Goal: Information Seeking & Learning: Learn about a topic

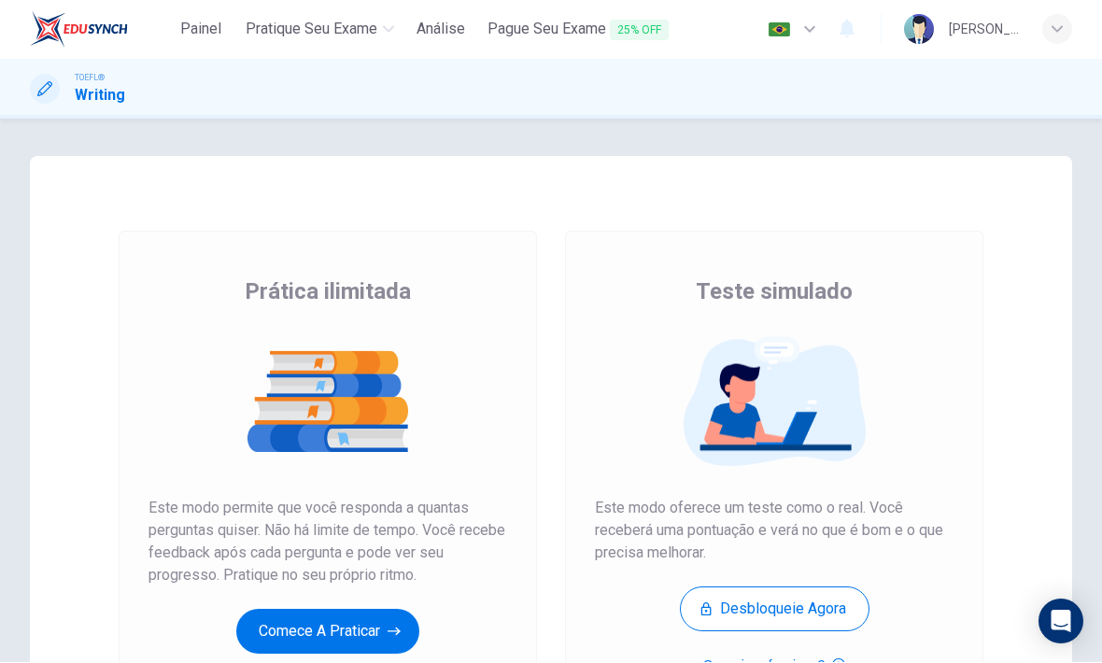
click at [575, 29] on span "Pague Seu Exame 25% OFF" at bounding box center [577, 30] width 181 height 23
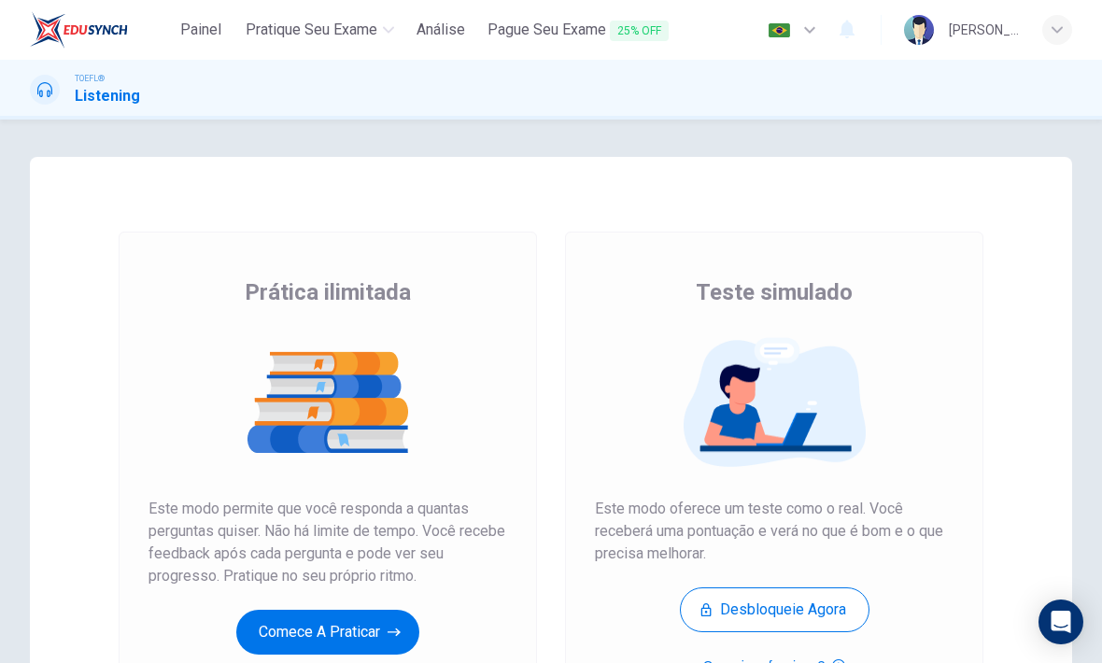
click at [349, 626] on button "Comece a praticar" at bounding box center [327, 632] width 183 height 45
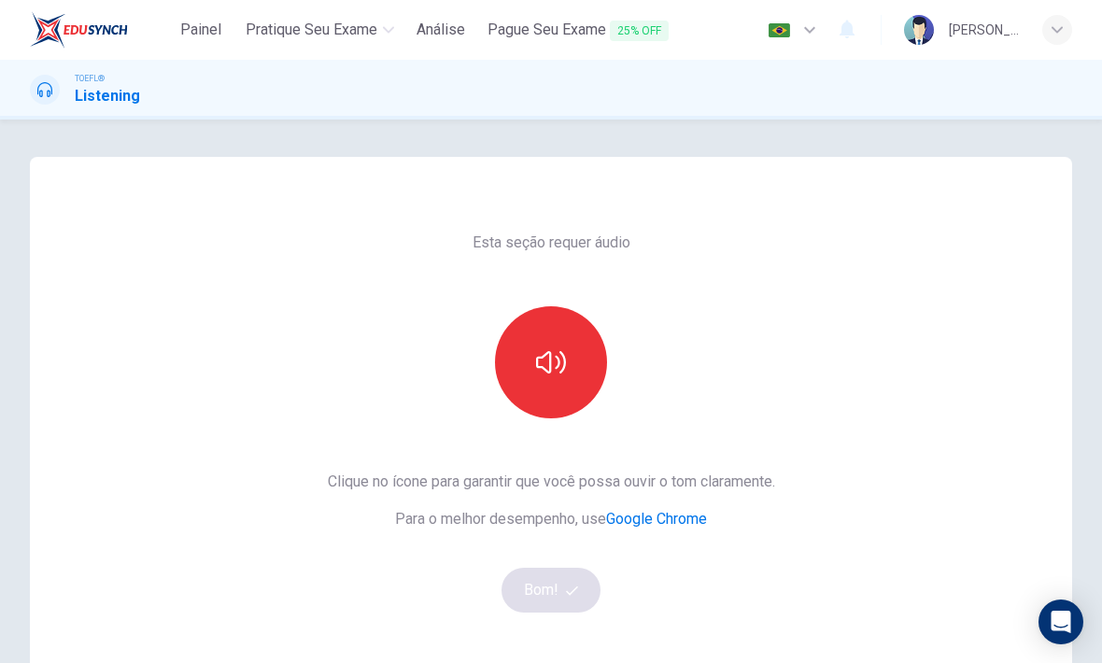
click at [563, 385] on button "button" at bounding box center [551, 362] width 112 height 112
click at [530, 589] on button "Bom!" at bounding box center [551, 590] width 100 height 45
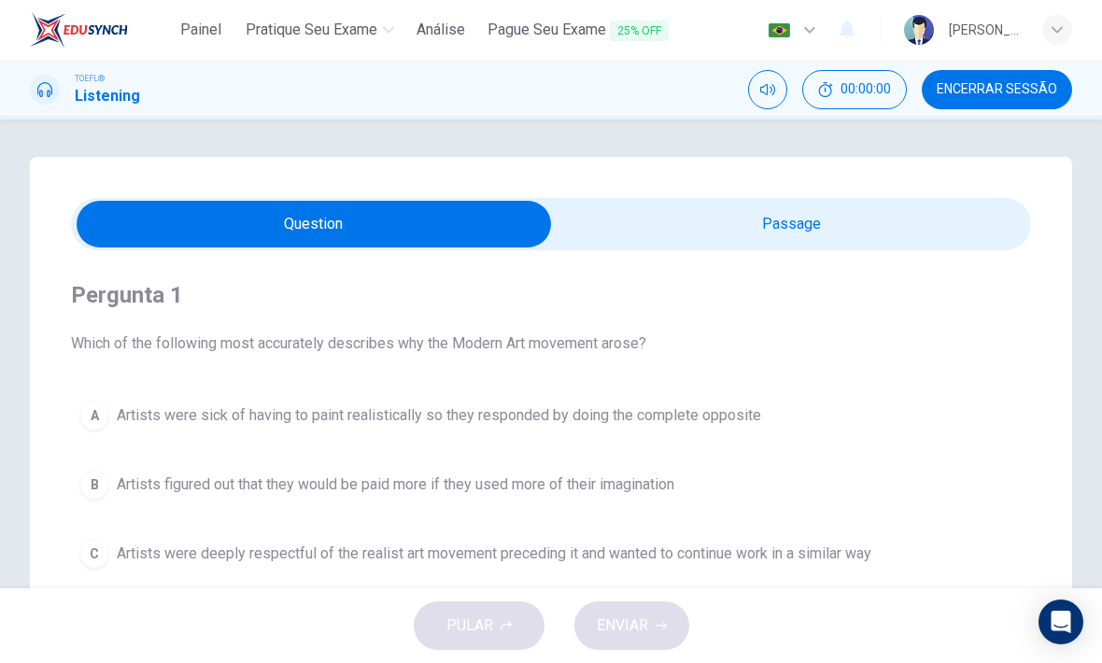
click at [866, 92] on span "00:00:00" at bounding box center [865, 89] width 50 height 15
click at [918, 234] on input "checkbox" at bounding box center [314, 224] width 1440 height 47
checkbox input "true"
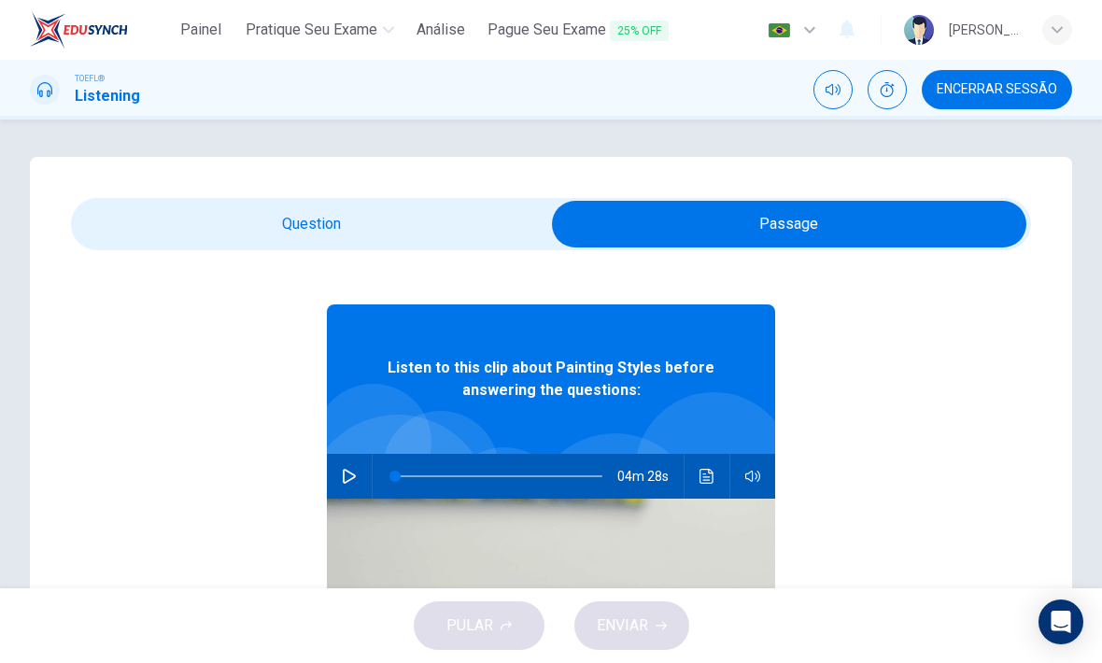
scroll to position [31, 0]
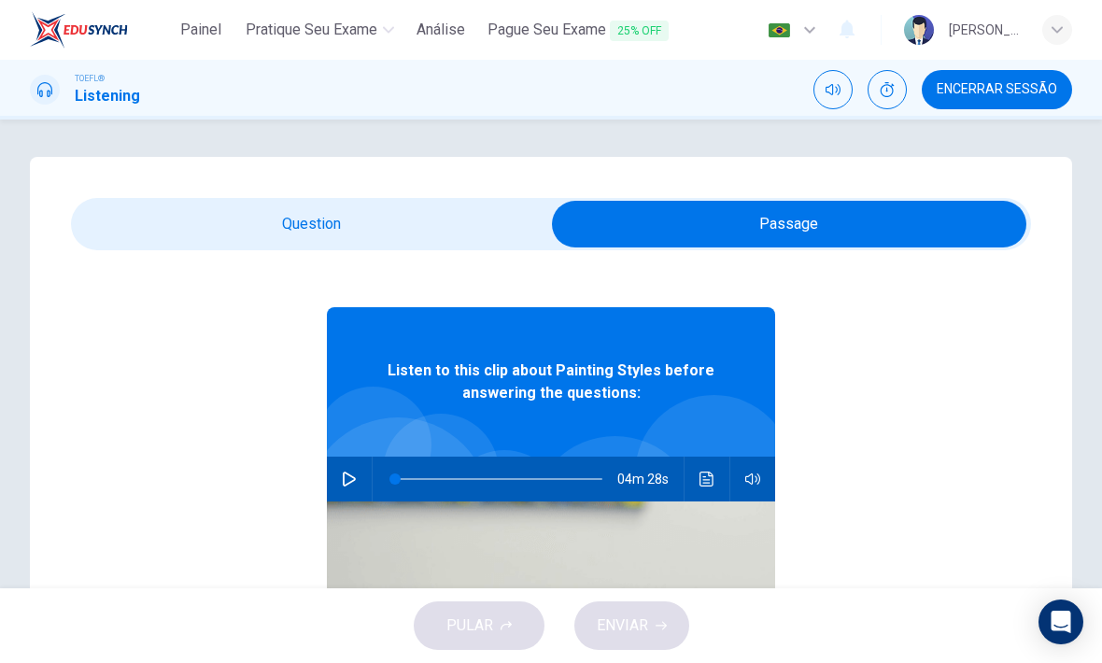
click at [355, 484] on icon "button" at bounding box center [349, 478] width 15 height 15
type input "0"
click at [397, 221] on input "checkbox" at bounding box center [789, 224] width 1440 height 47
checkbox input "false"
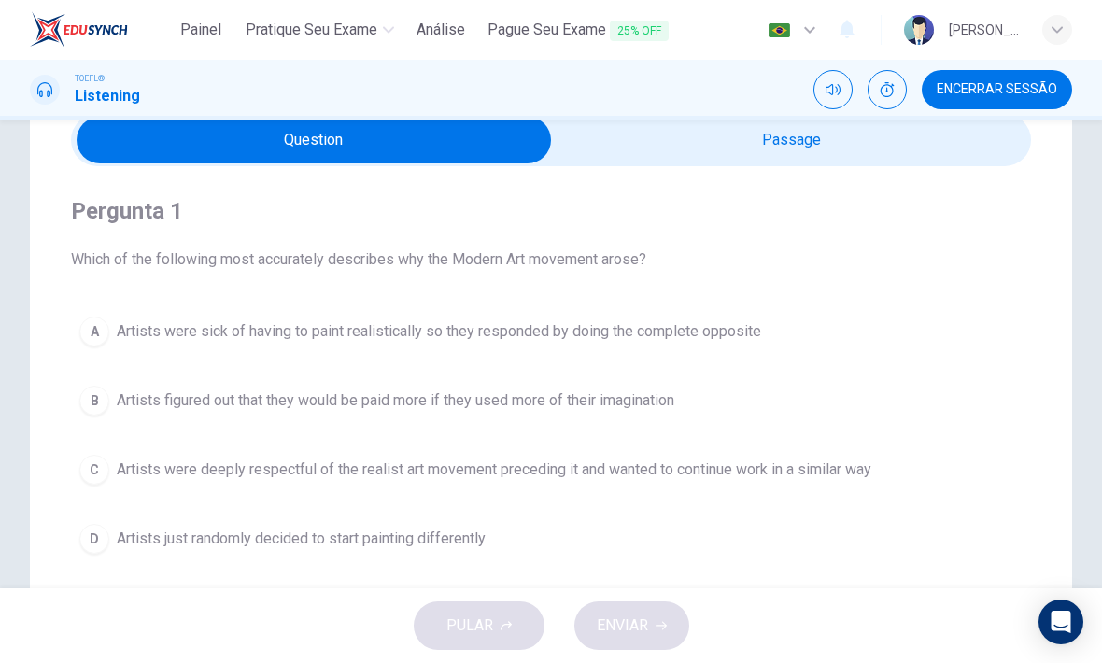
scroll to position [95, 0]
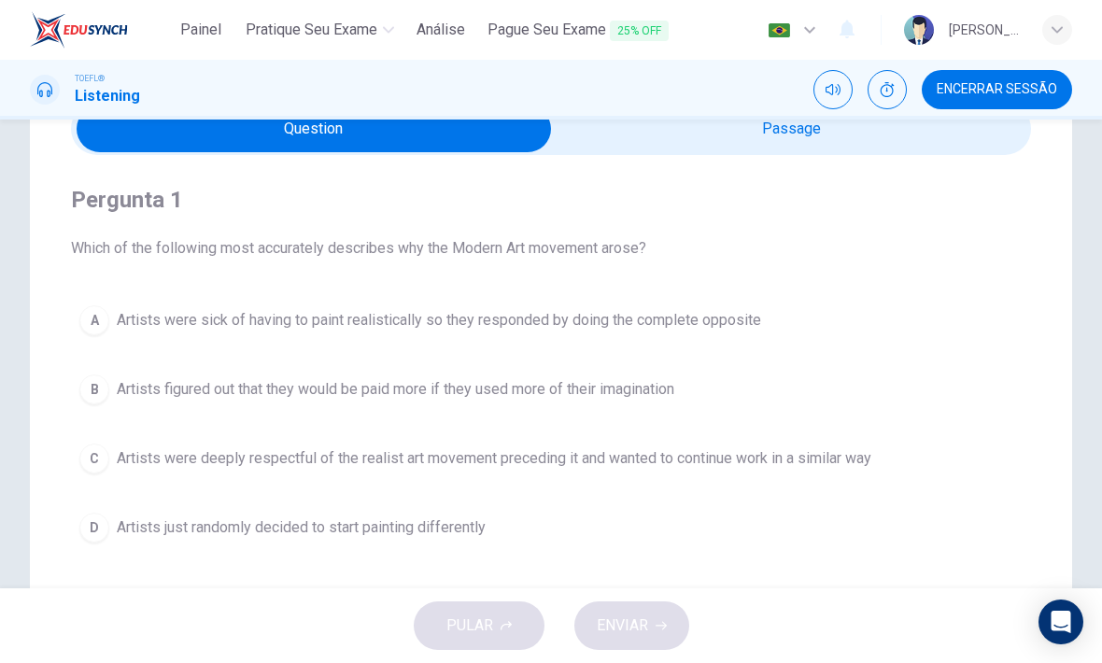
click at [720, 305] on button "A Artists were sick of having to paint realistically so they responded by doing…" at bounding box center [551, 320] width 960 height 47
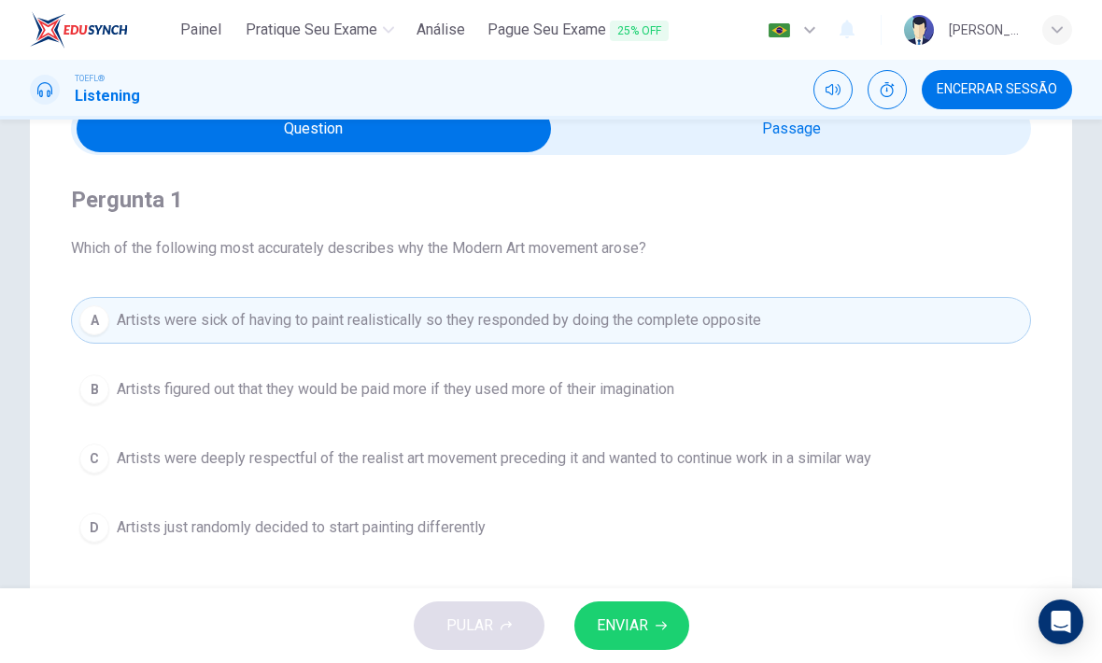
click at [636, 626] on span "ENVIAR" at bounding box center [622, 625] width 51 height 26
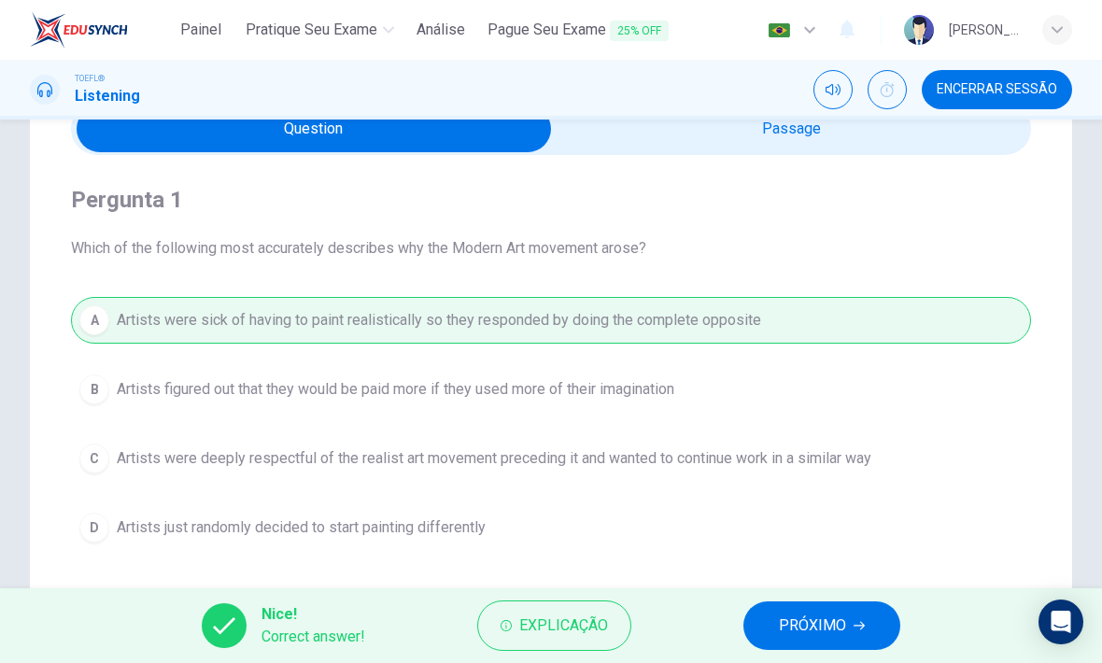
click at [856, 623] on icon "button" at bounding box center [858, 625] width 11 height 11
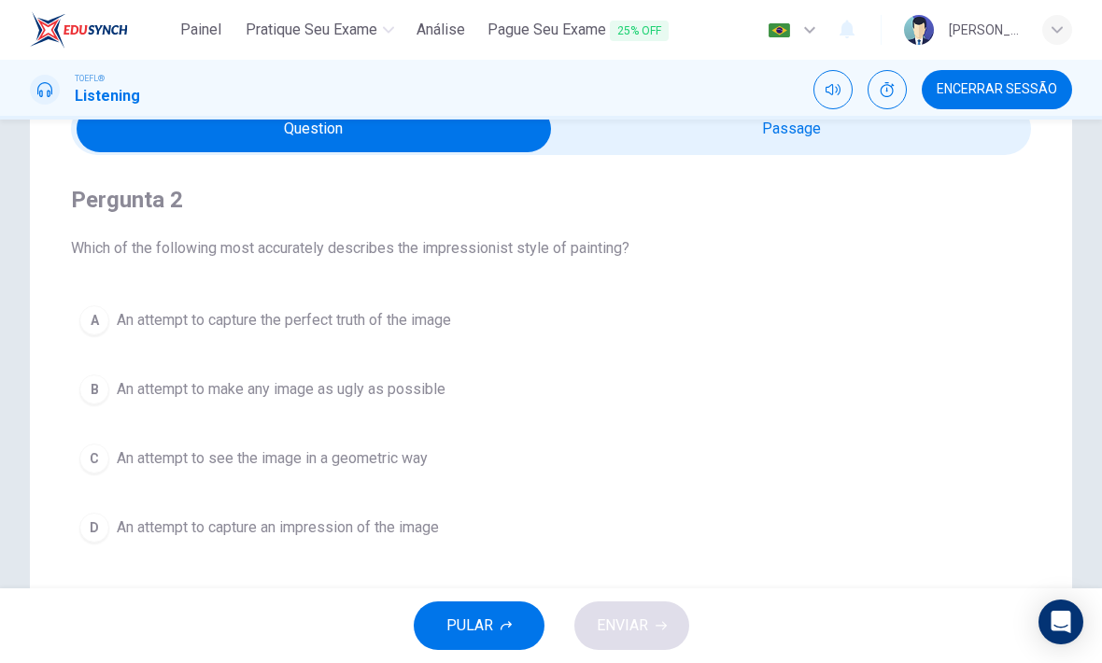
click at [406, 513] on button "D An attempt to capture an impression of the image" at bounding box center [551, 527] width 960 height 47
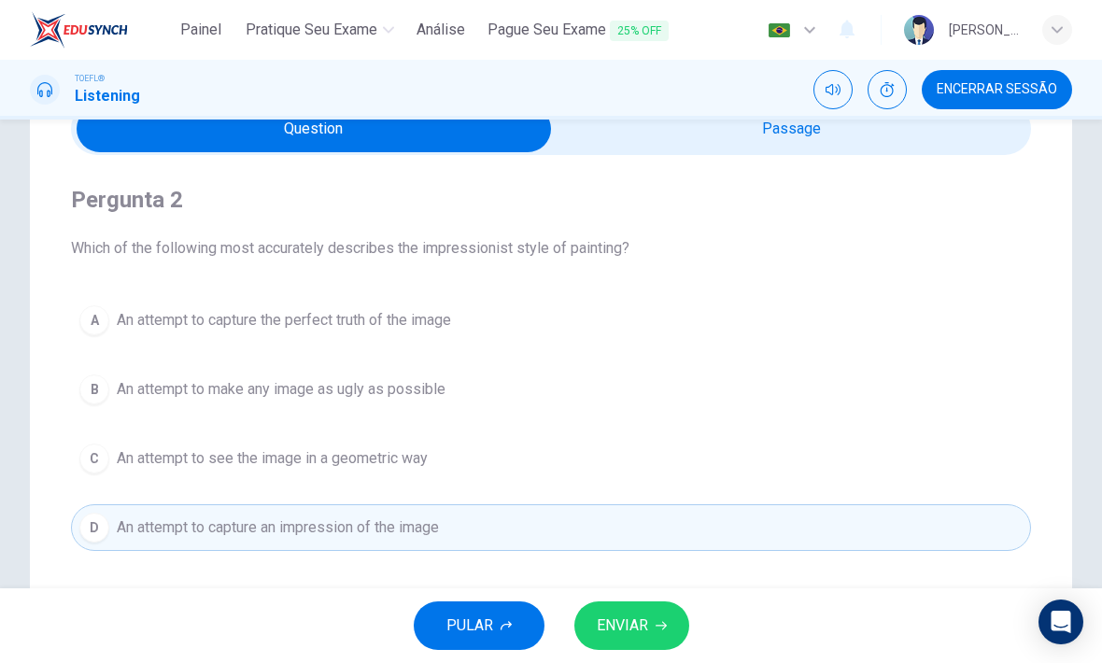
click at [635, 616] on span "ENVIAR" at bounding box center [622, 625] width 51 height 26
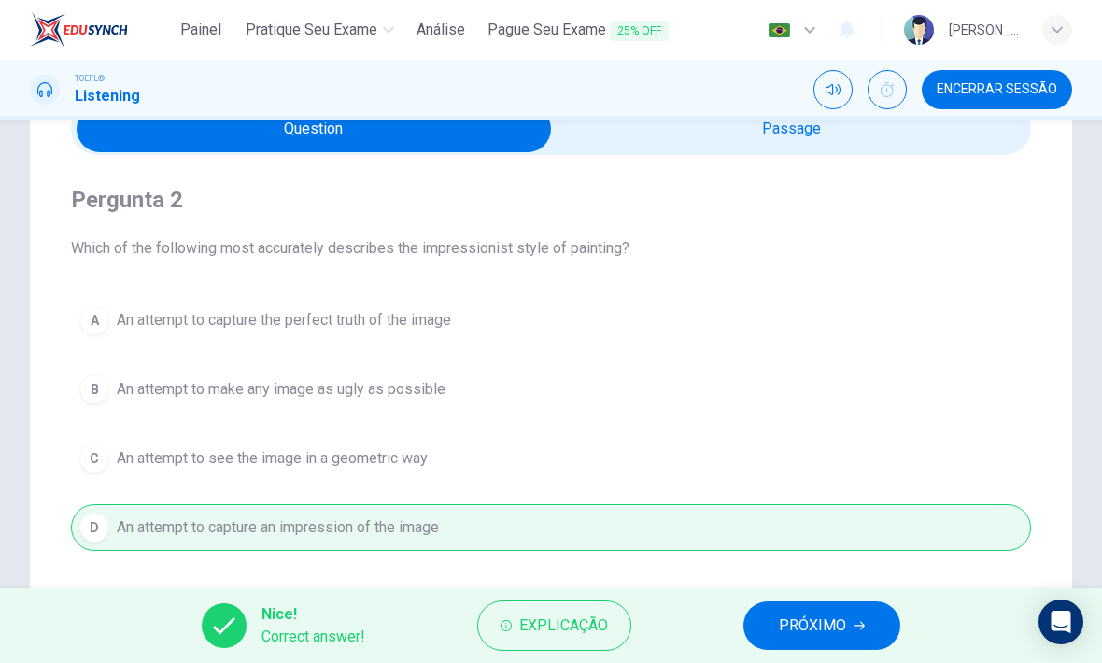
click at [847, 628] on button "PRÓXIMO" at bounding box center [821, 625] width 157 height 49
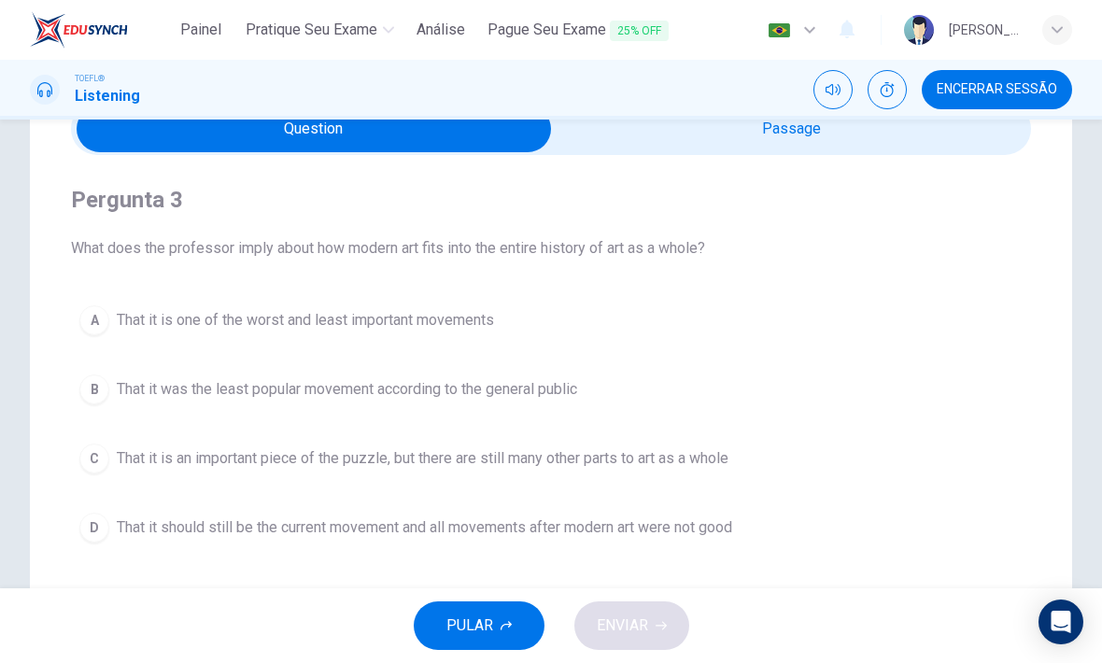
click at [690, 459] on span "That it is an important piece of the puzzle, but there are still many other par…" at bounding box center [422, 458] width 611 height 22
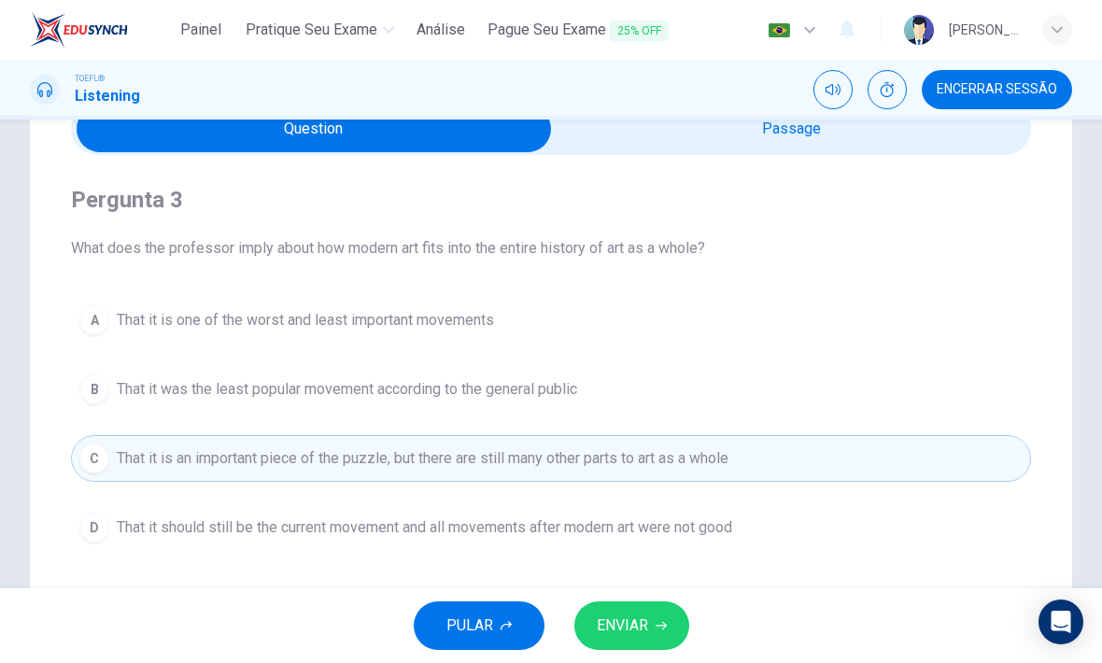
click at [641, 617] on span "ENVIAR" at bounding box center [622, 625] width 51 height 26
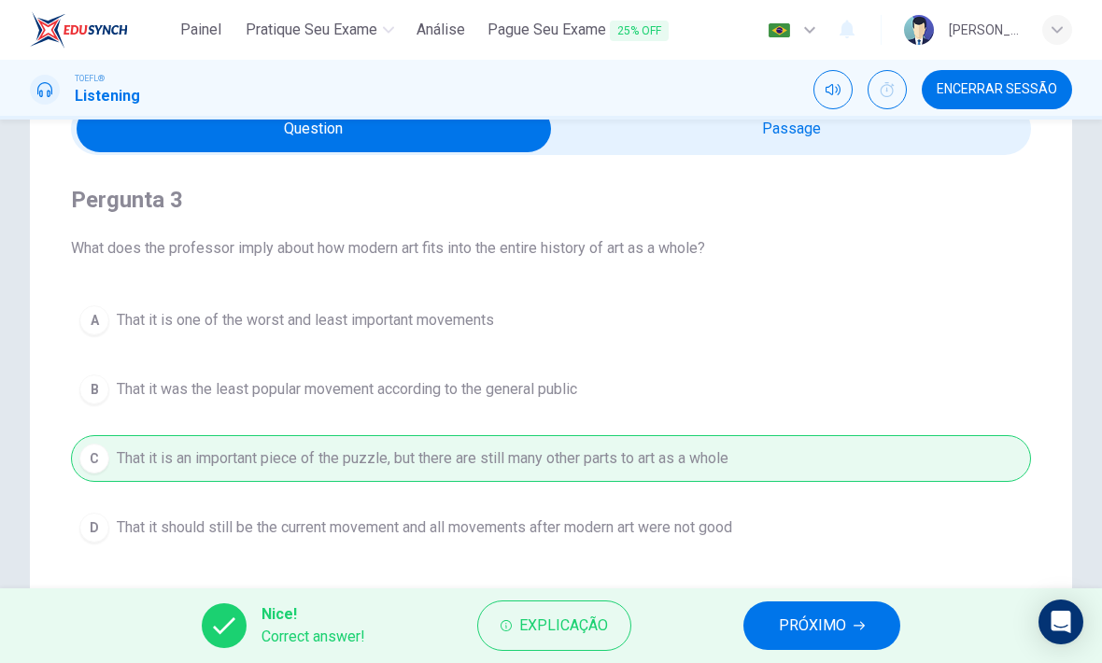
click at [809, 608] on button "PRÓXIMO" at bounding box center [821, 625] width 157 height 49
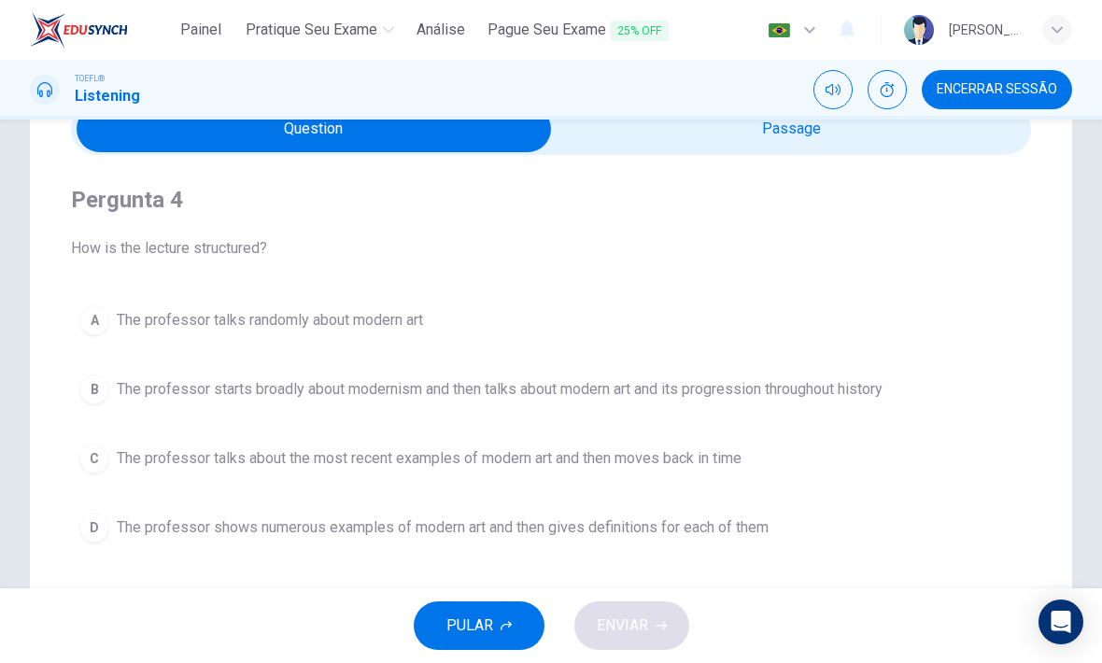
click at [844, 383] on span "The professor starts broadly about modernism and then talks about modern art an…" at bounding box center [500, 389] width 766 height 22
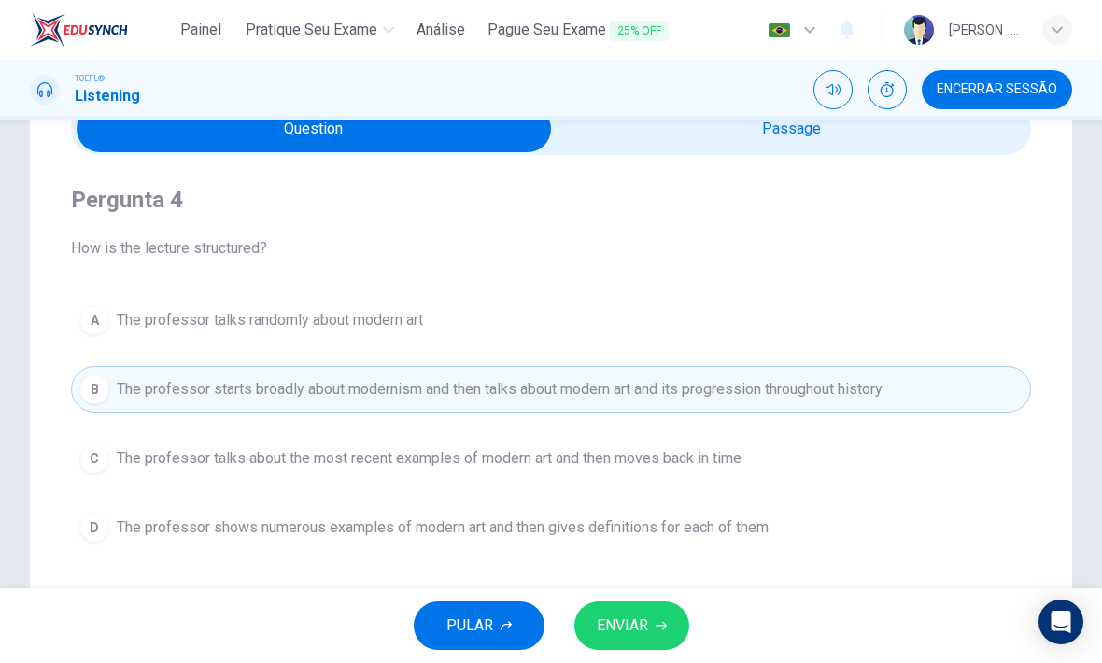
click at [640, 620] on span "ENVIAR" at bounding box center [622, 625] width 51 height 26
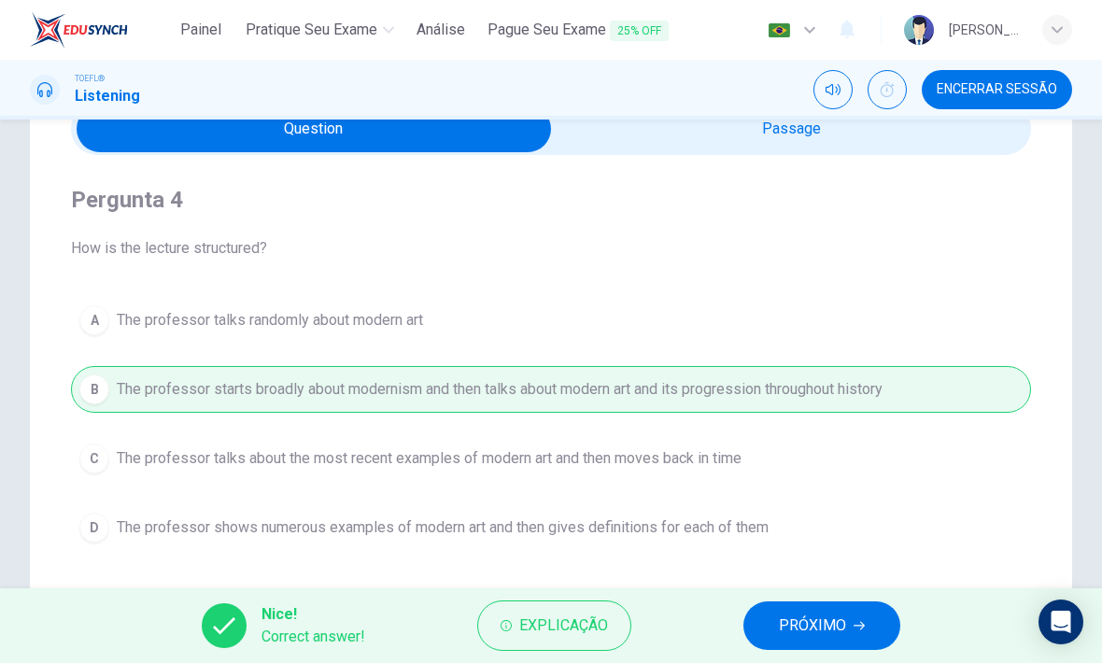
click at [809, 622] on span "PRÓXIMO" at bounding box center [812, 625] width 67 height 26
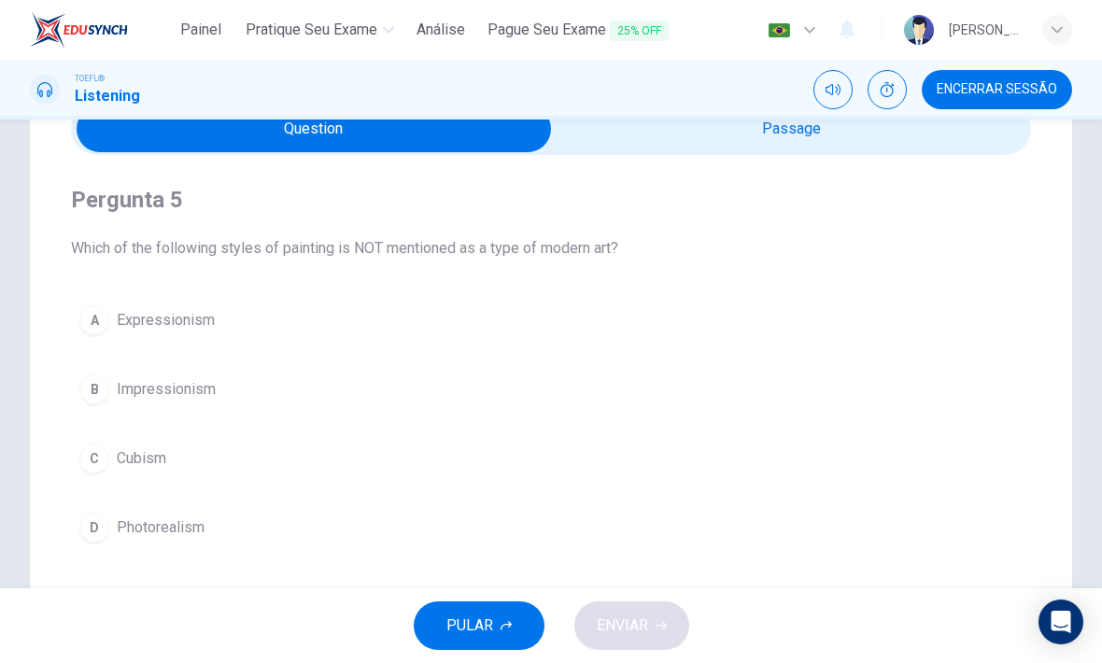
click at [191, 522] on span "Photorealism" at bounding box center [161, 527] width 88 height 22
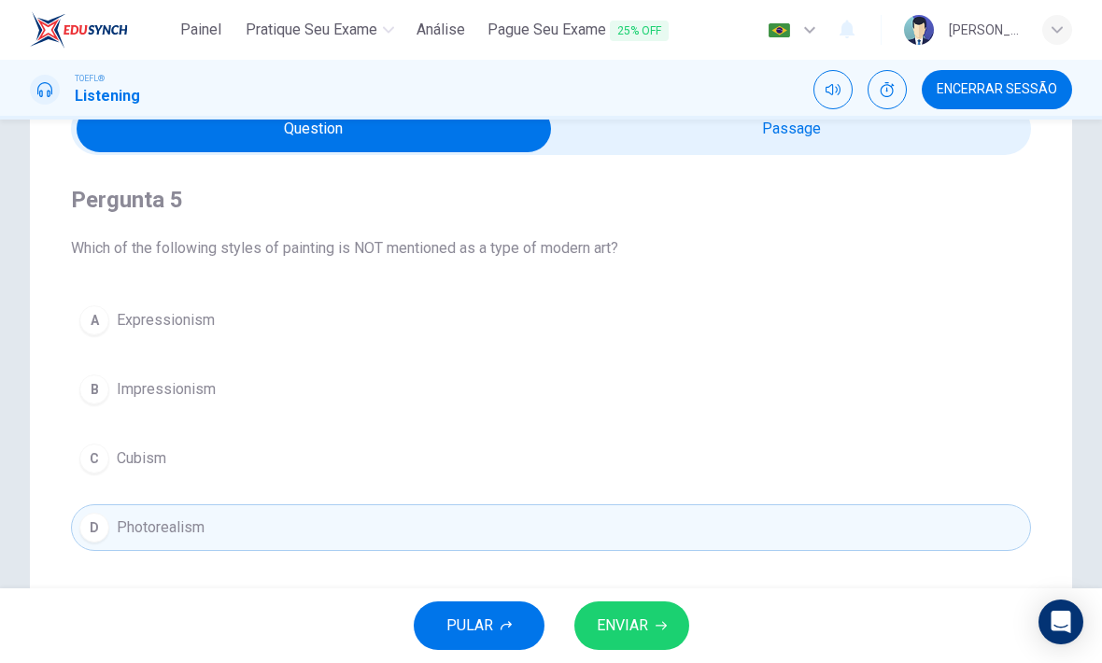
click at [640, 614] on span "ENVIAR" at bounding box center [622, 625] width 51 height 26
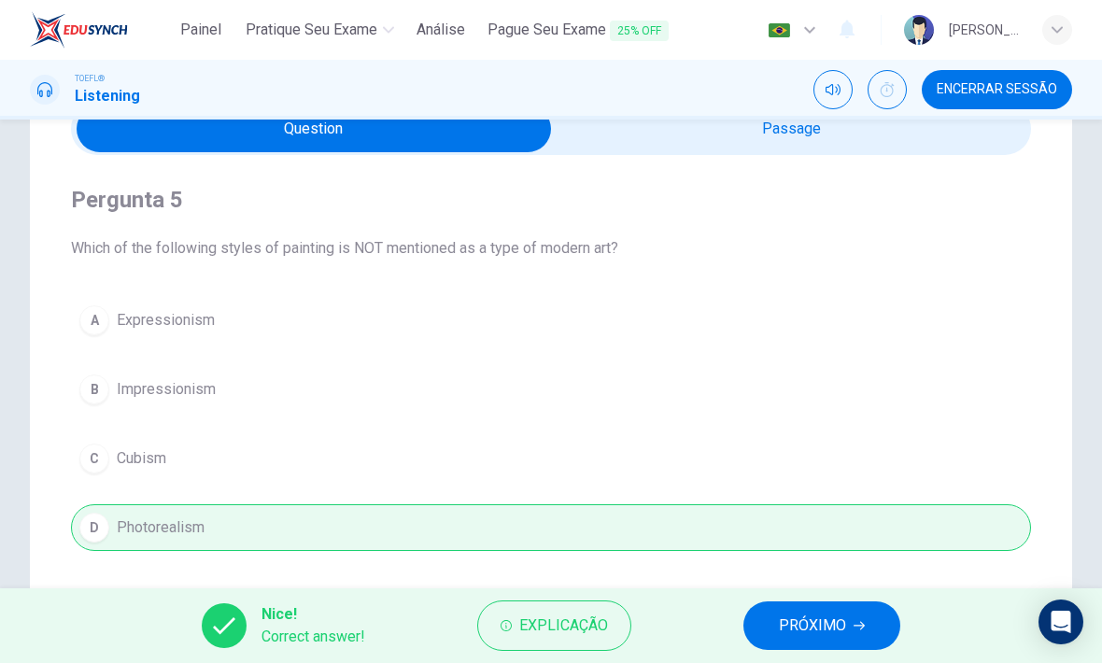
click at [853, 623] on icon "button" at bounding box center [858, 625] width 11 height 11
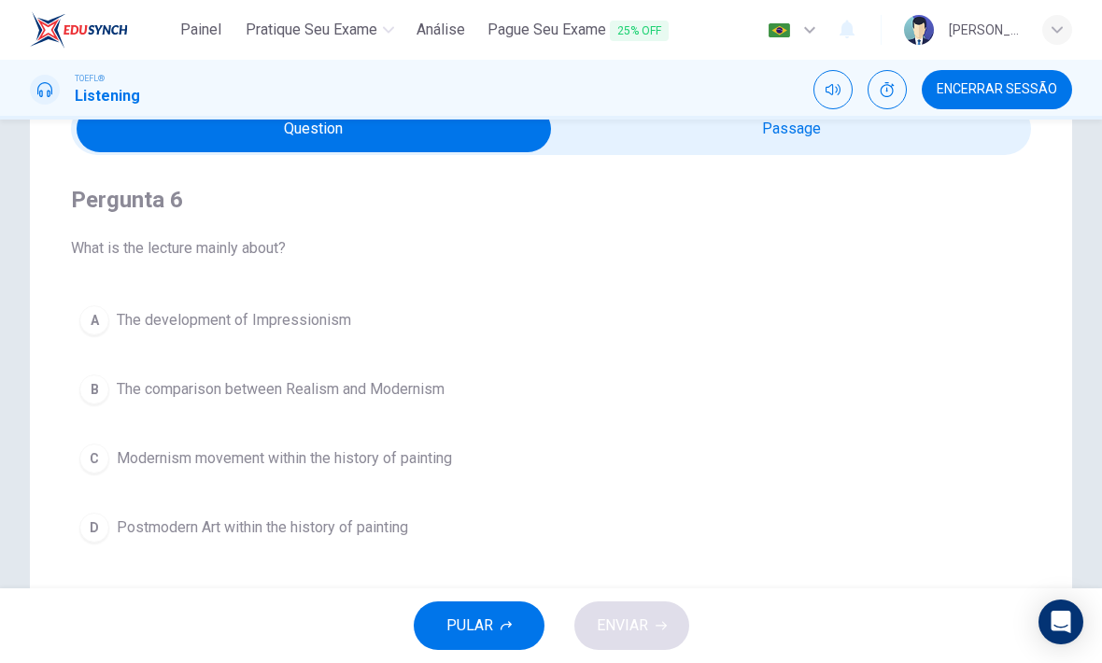
click at [447, 455] on span "Modernism movement within the history of painting" at bounding box center [284, 458] width 335 height 22
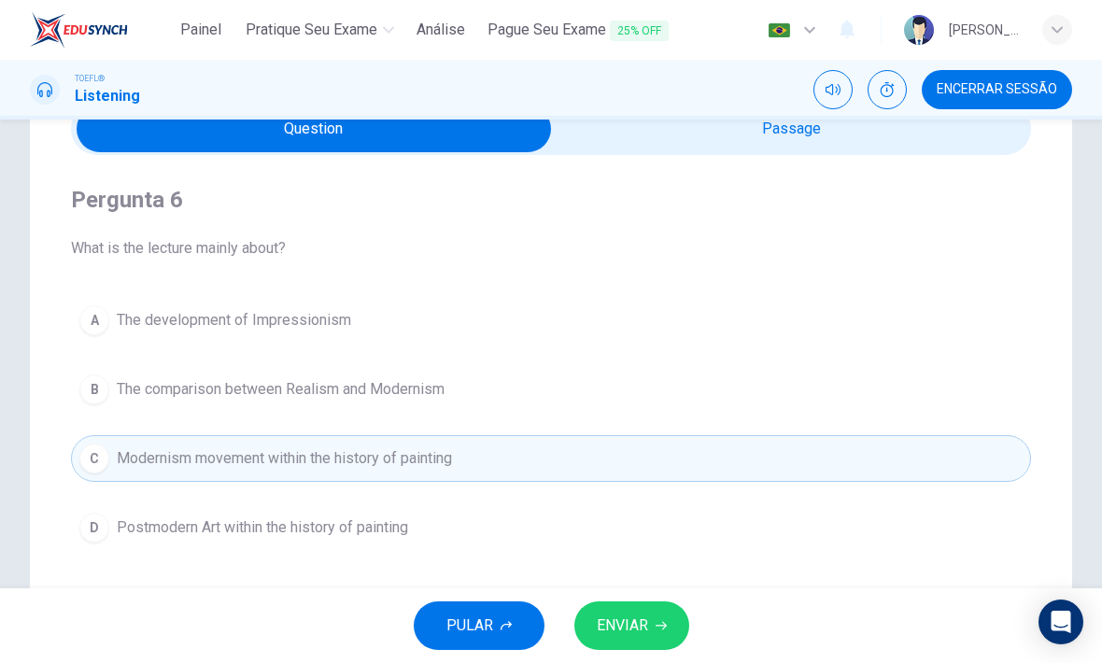
click at [639, 611] on button "ENVIAR" at bounding box center [631, 625] width 115 height 49
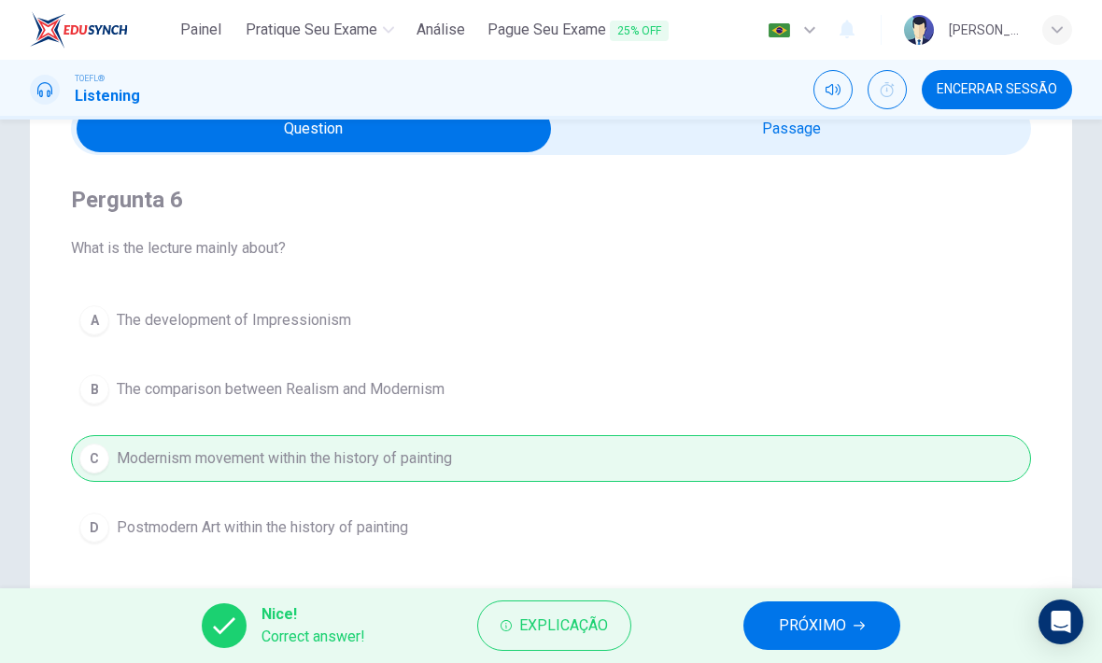
click at [827, 611] on button "PRÓXIMO" at bounding box center [821, 625] width 157 height 49
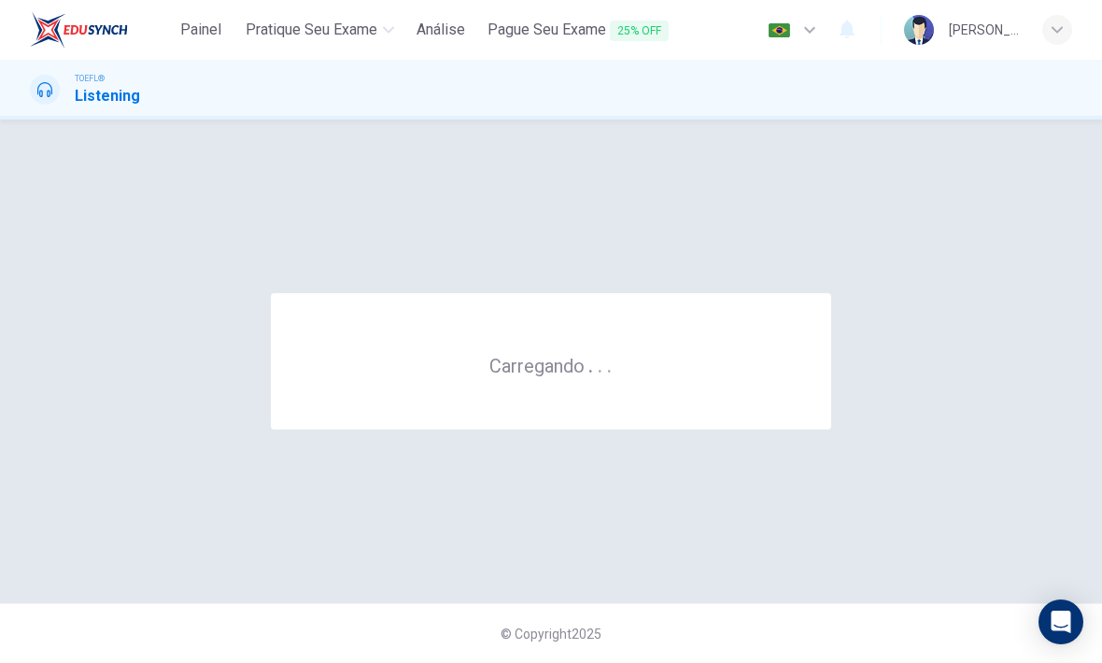
scroll to position [0, 0]
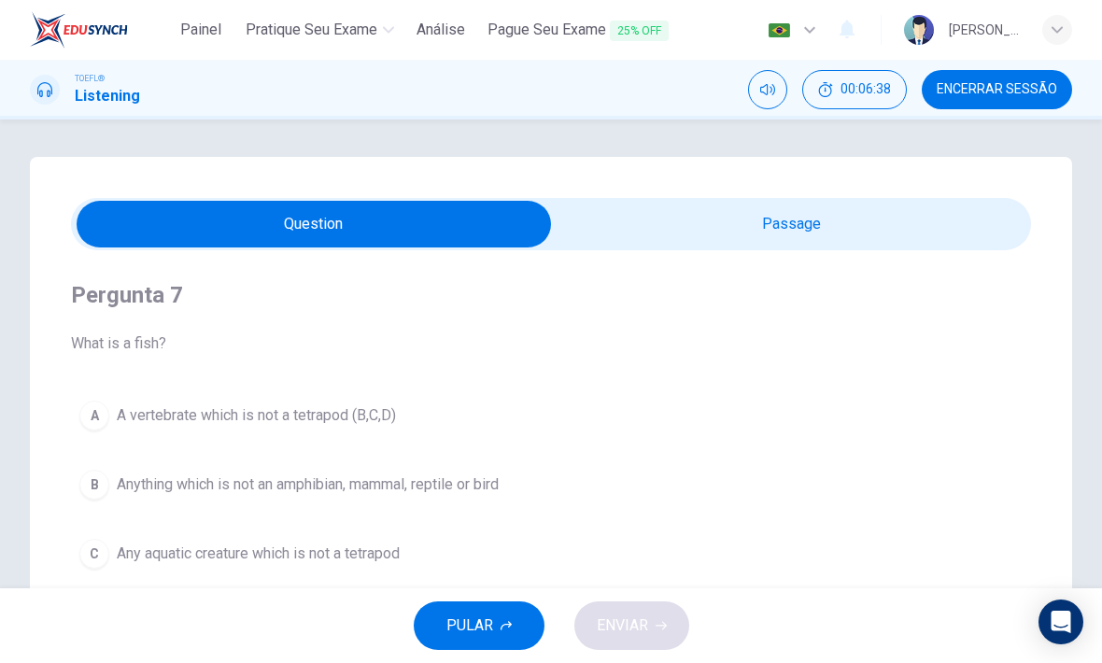
click at [847, 215] on input "checkbox" at bounding box center [314, 224] width 1440 height 47
checkbox input "true"
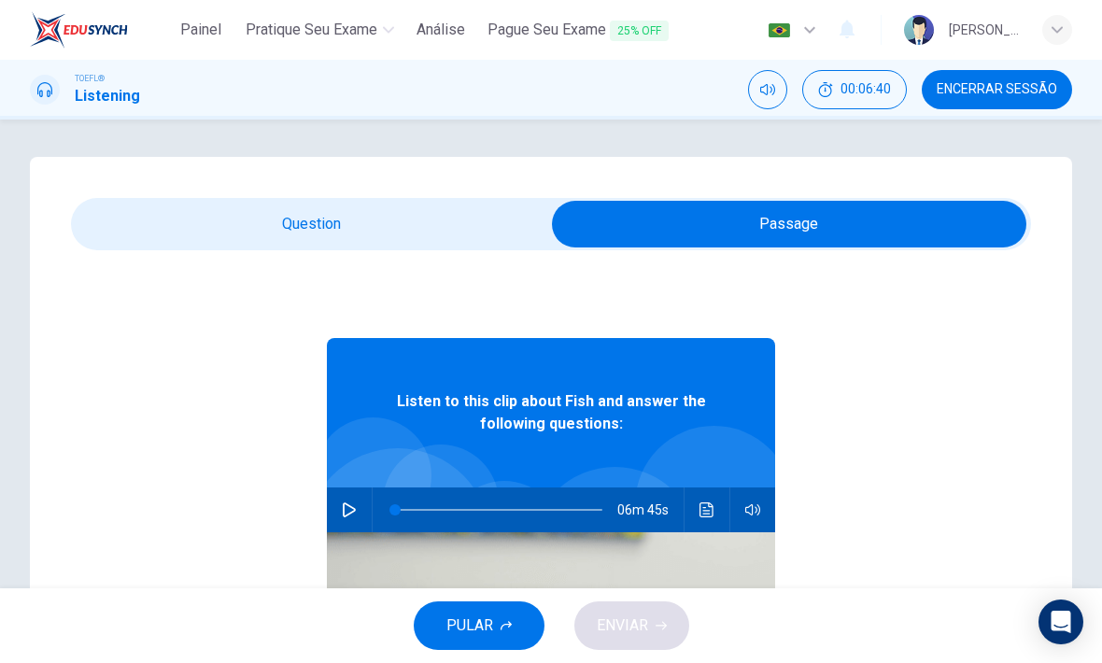
click at [357, 492] on button "button" at bounding box center [349, 509] width 30 height 45
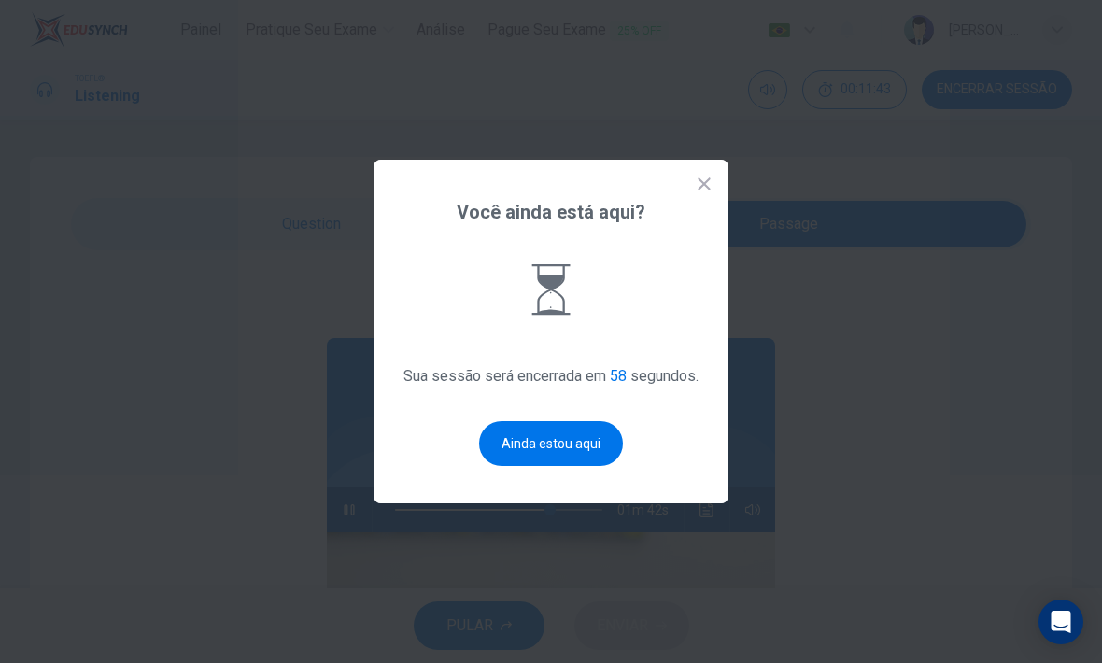
click at [573, 462] on button "Ainda estou aqui" at bounding box center [551, 443] width 144 height 45
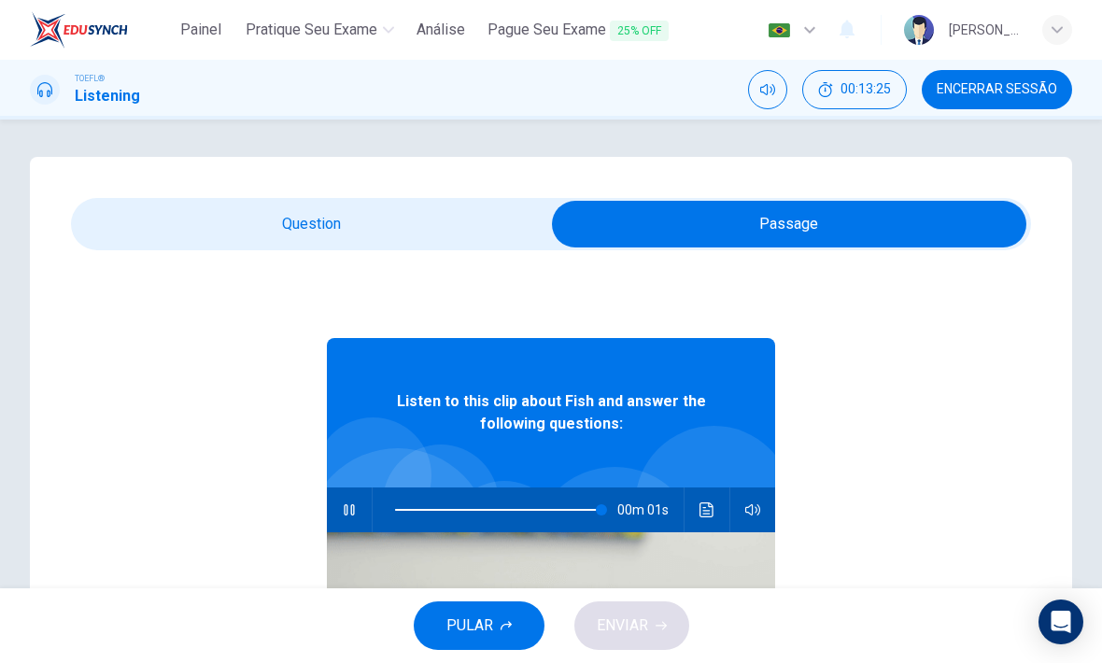
type input "0"
click at [408, 232] on input "checkbox" at bounding box center [789, 224] width 1440 height 47
checkbox input "false"
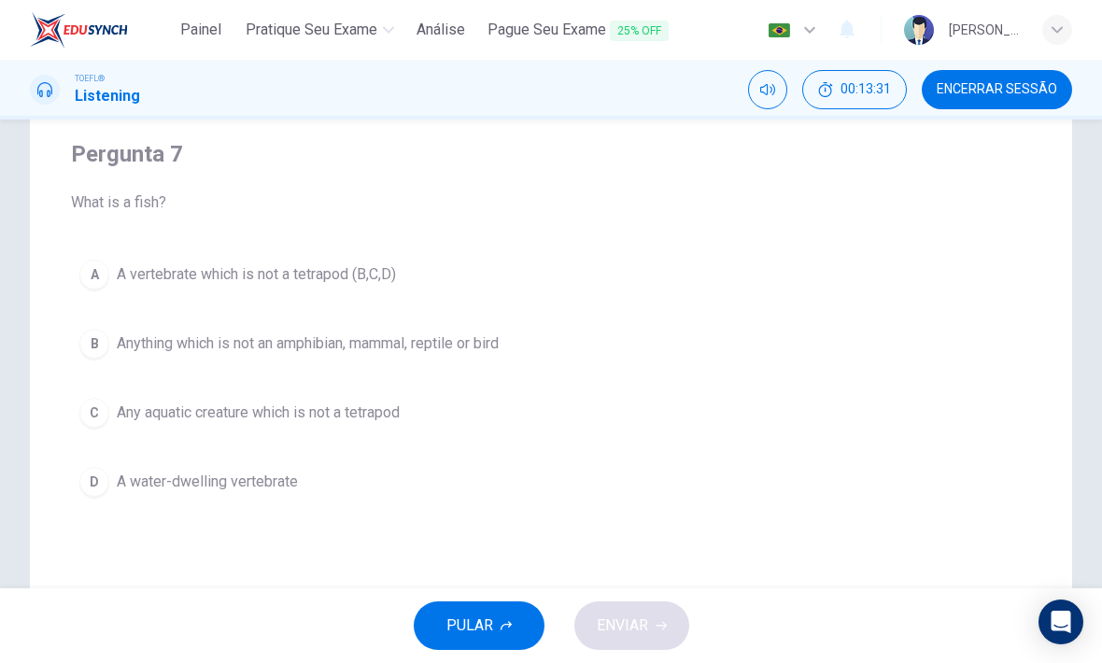
scroll to position [142, 0]
click at [497, 346] on span "Anything which is not an amphibian, mammal, reptile or bird" at bounding box center [308, 342] width 382 height 22
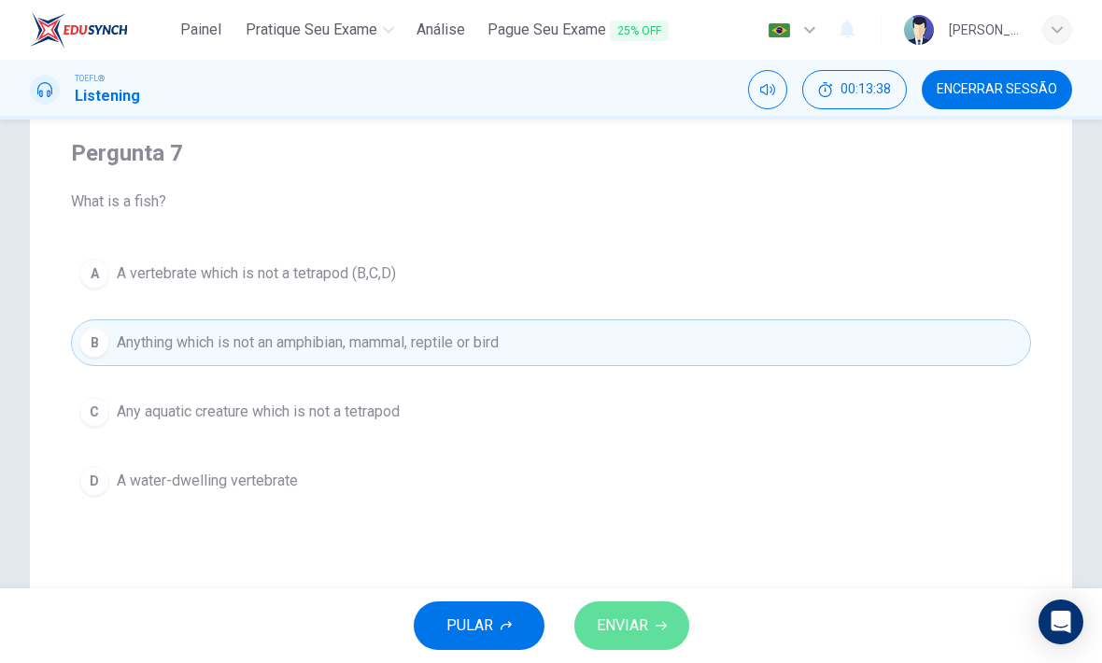
click at [634, 605] on button "ENVIAR" at bounding box center [631, 625] width 115 height 49
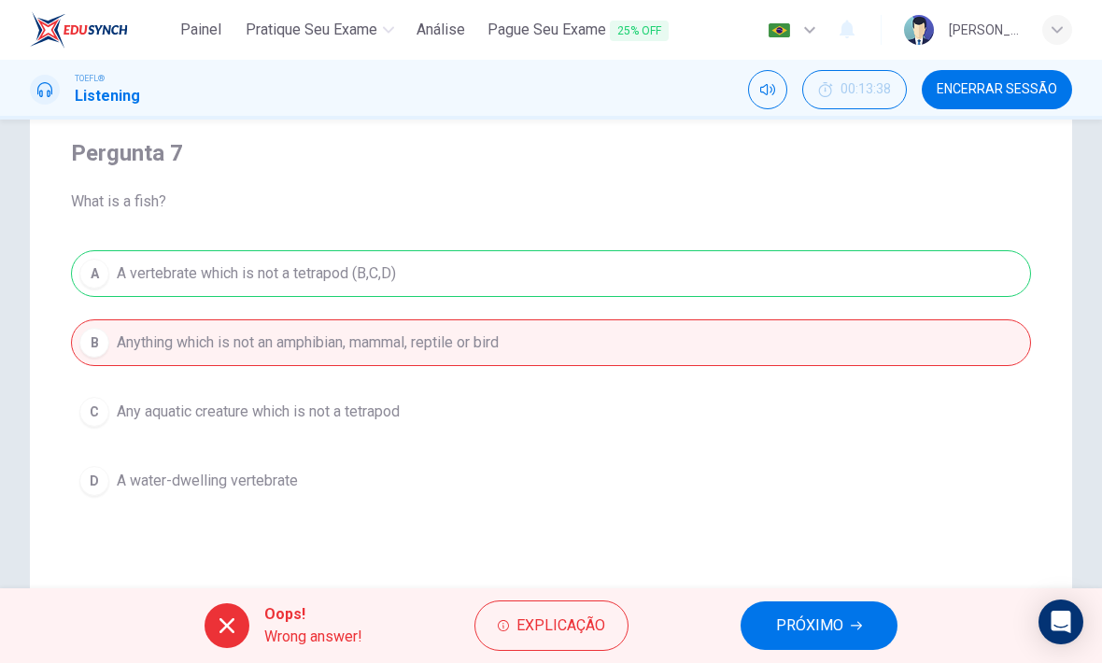
click at [838, 618] on span "PRÓXIMO" at bounding box center [809, 625] width 67 height 26
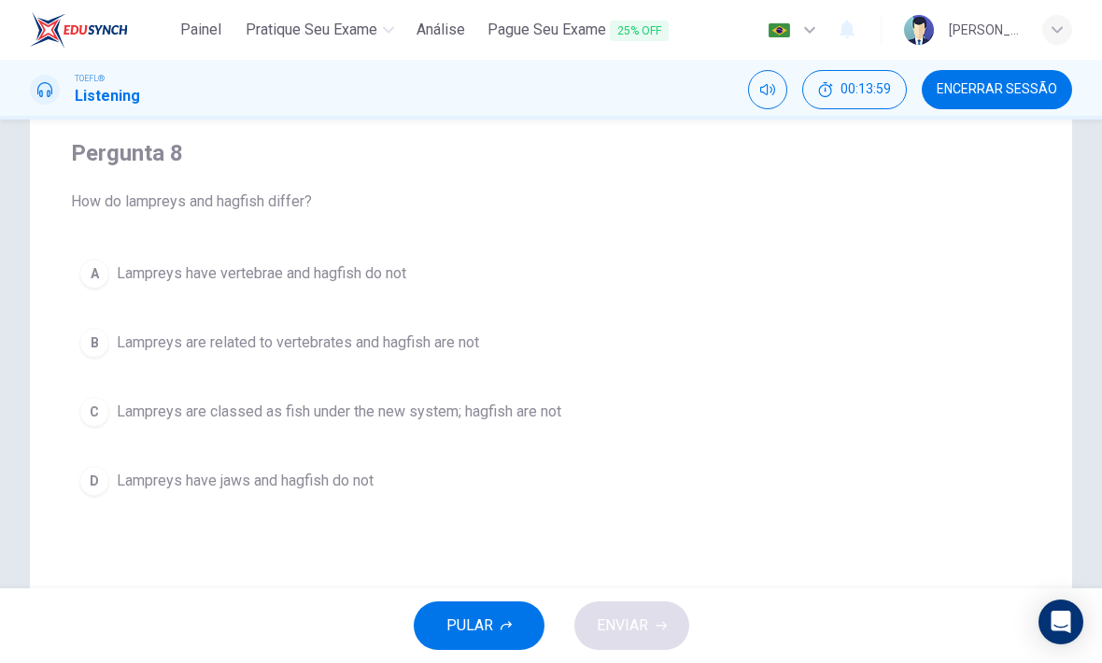
click at [401, 267] on span "Lampreys have vertebrae and hagfish do not" at bounding box center [261, 273] width 289 height 22
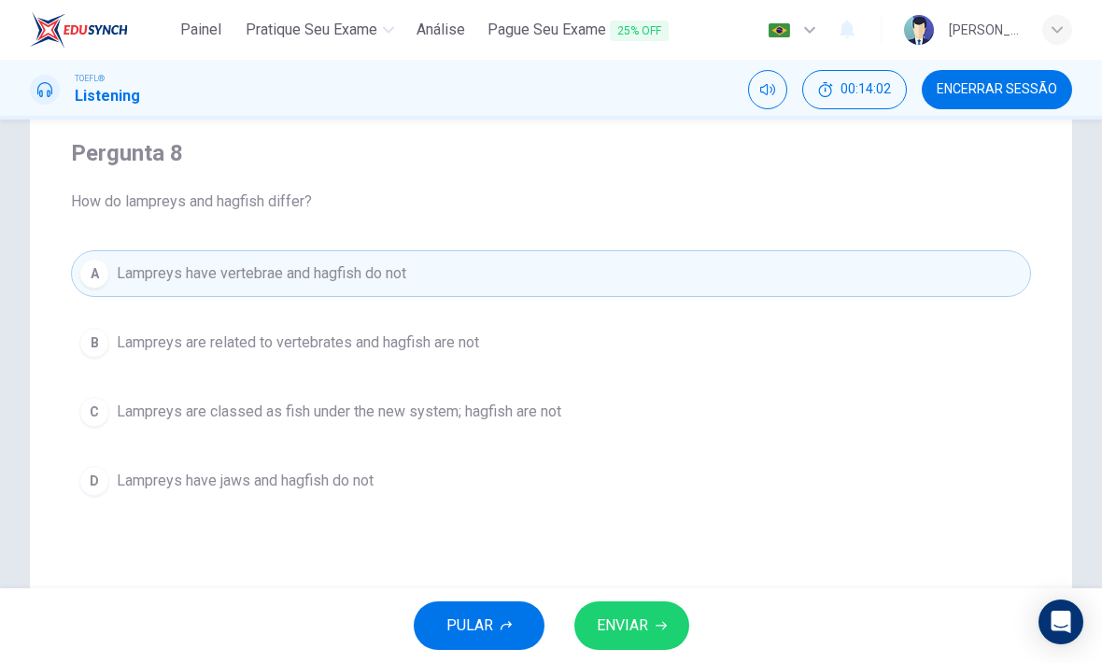
click at [494, 336] on button "B Lampreys are related to vertebrates and hagfish are not" at bounding box center [551, 342] width 960 height 47
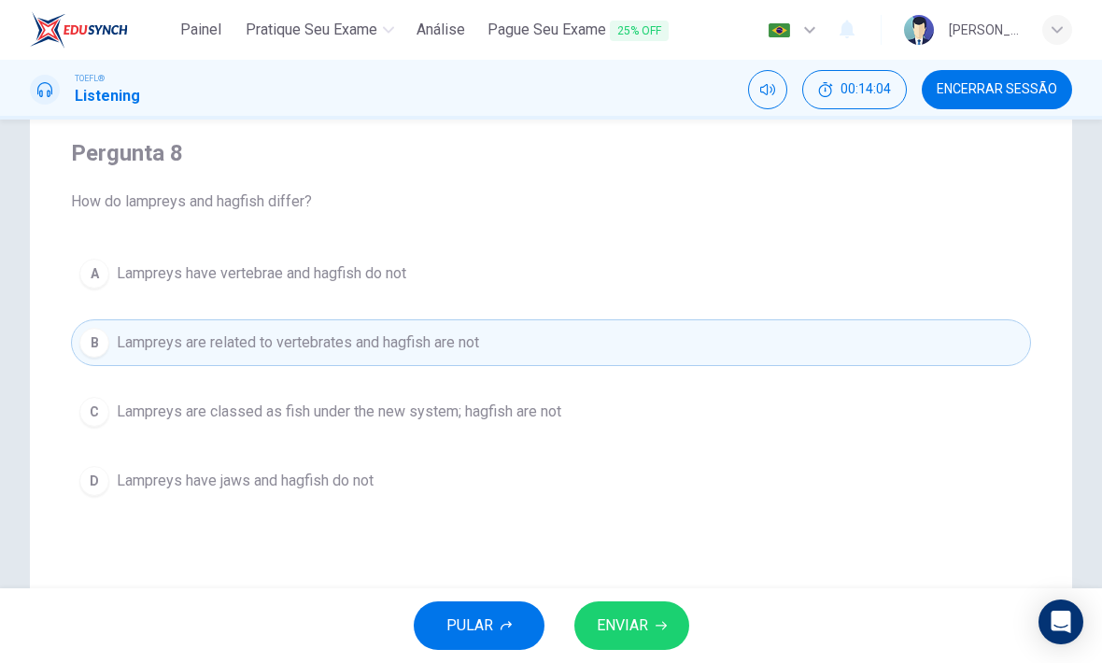
click at [635, 604] on button "ENVIAR" at bounding box center [631, 625] width 115 height 49
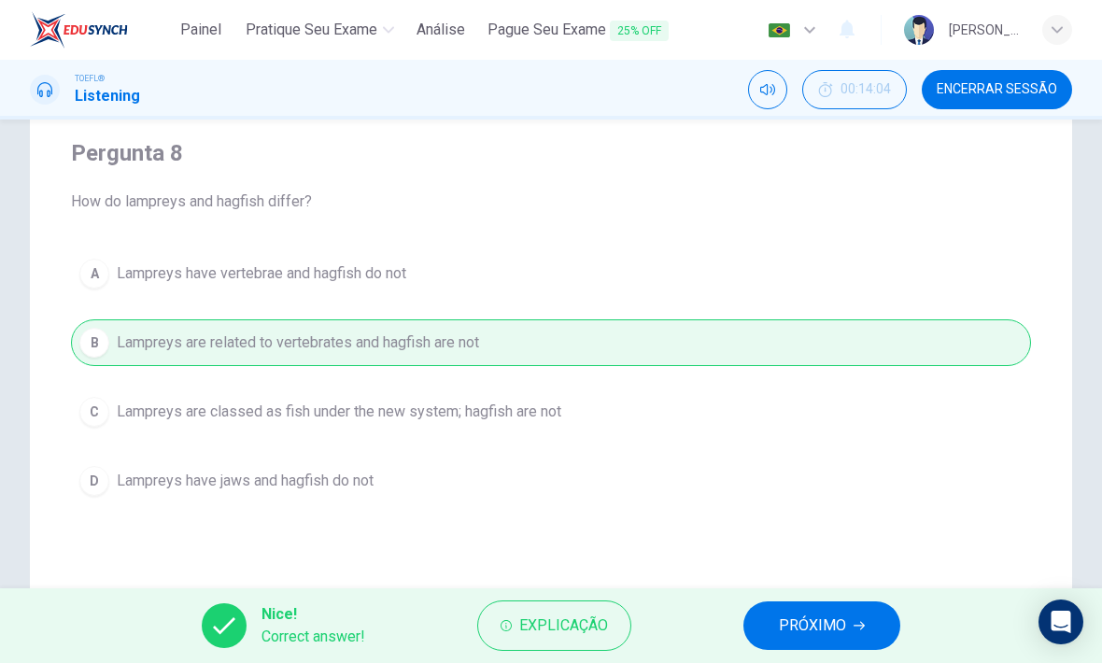
click at [822, 613] on span "PRÓXIMO" at bounding box center [812, 625] width 67 height 26
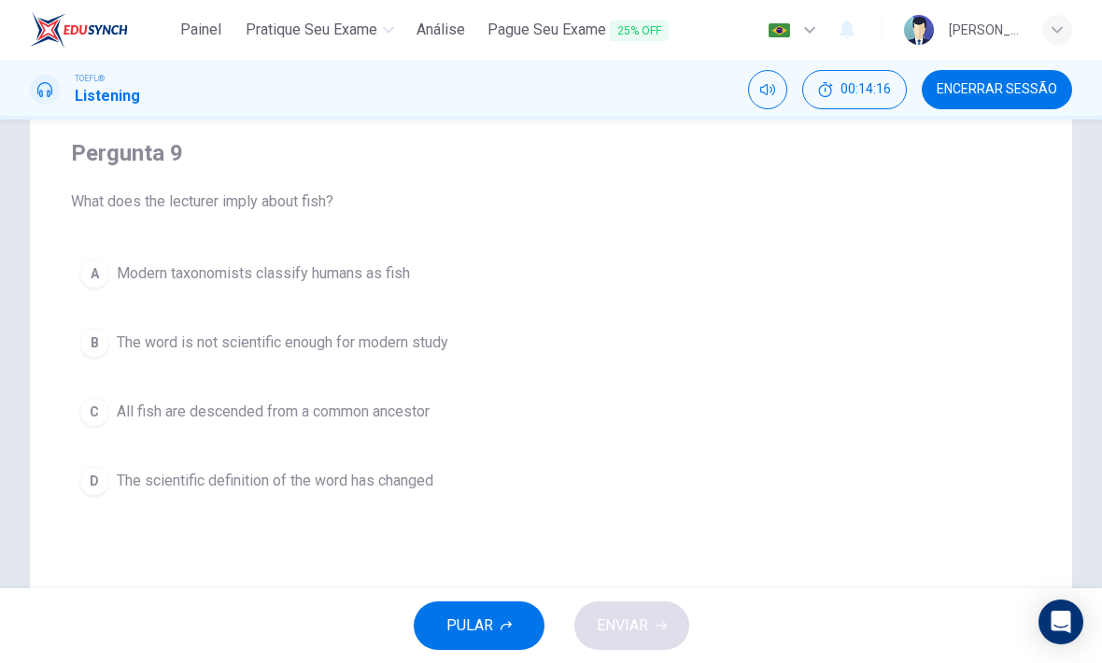
click at [448, 340] on span "The word is not scientific enough for modern study" at bounding box center [282, 342] width 331 height 22
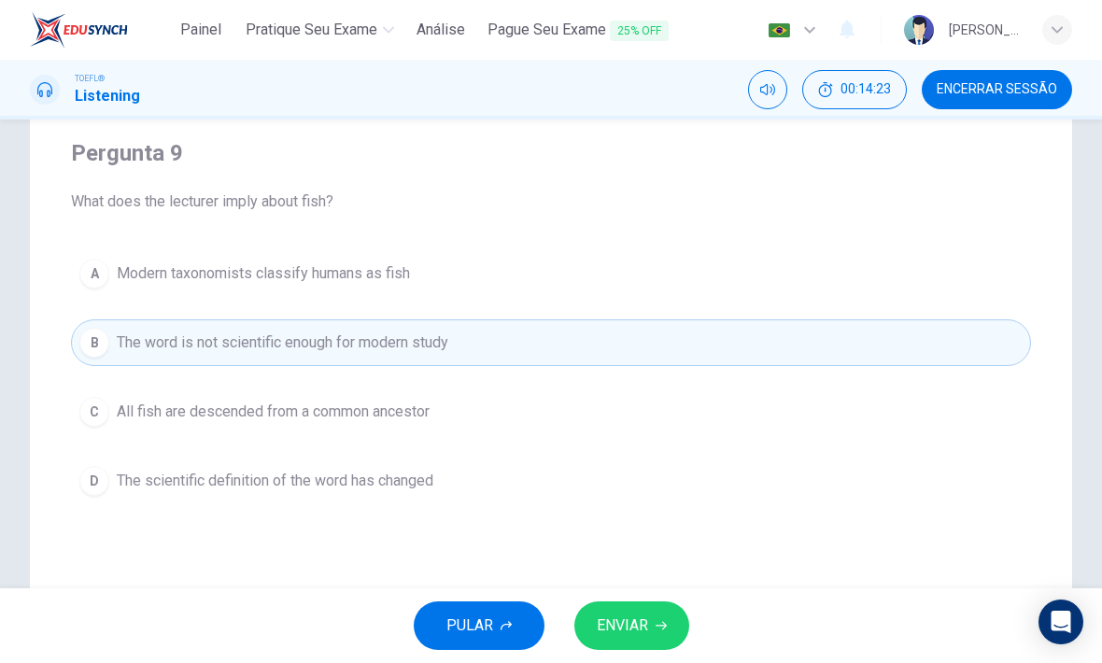
click at [643, 630] on span "ENVIAR" at bounding box center [622, 625] width 51 height 26
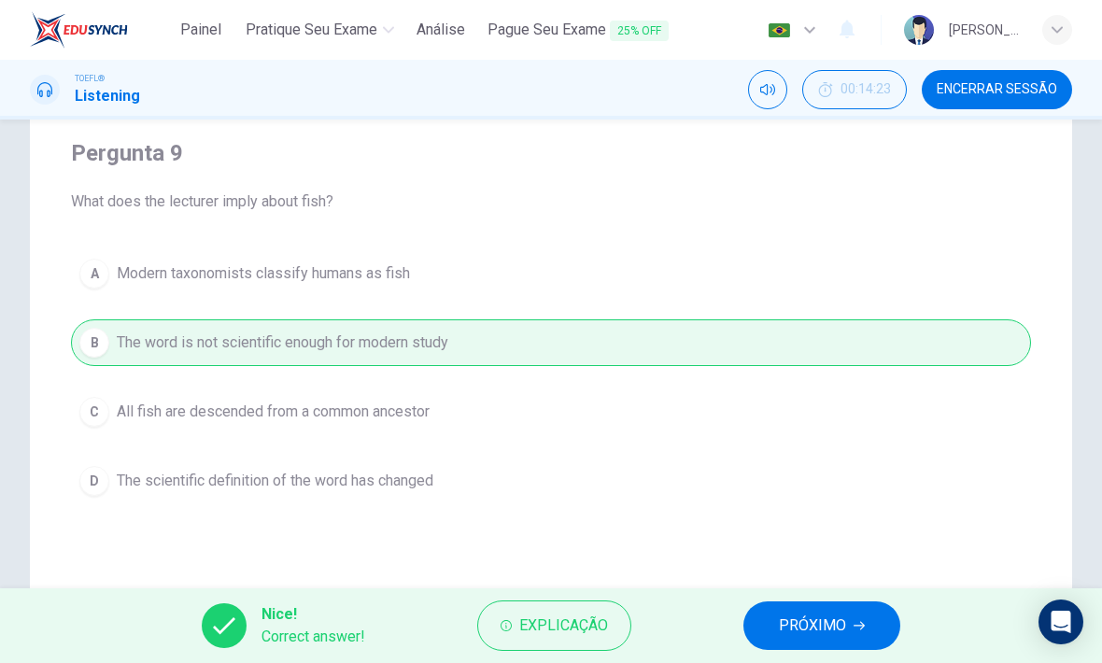
click at [803, 630] on span "PRÓXIMO" at bounding box center [812, 625] width 67 height 26
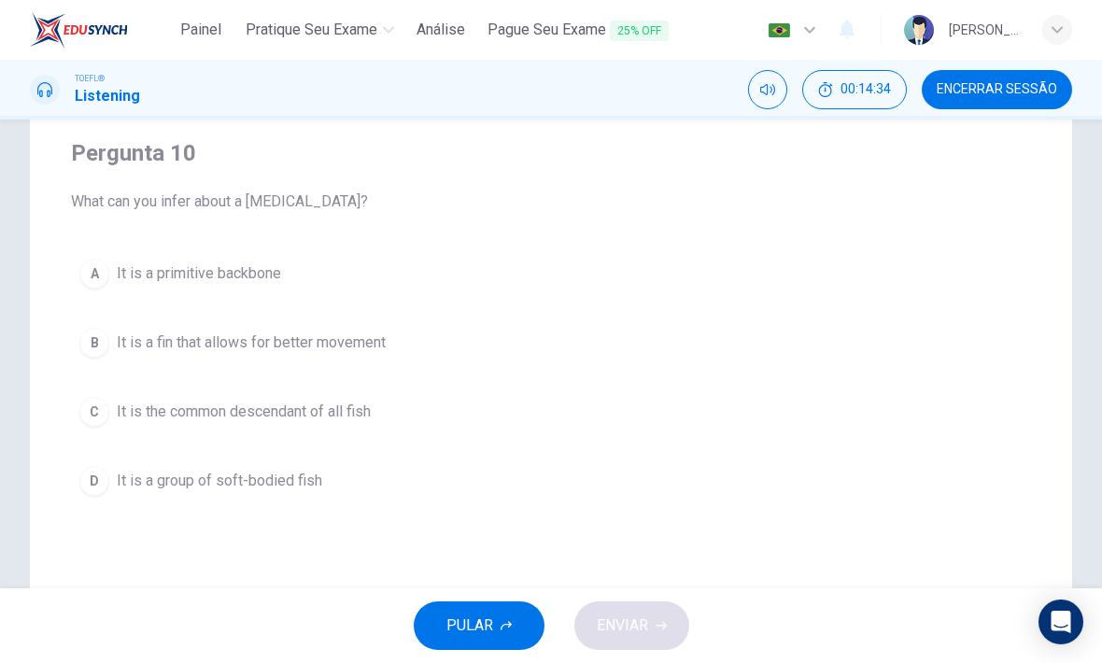
click at [371, 341] on span "It is a fin that allows for better movement" at bounding box center [251, 342] width 269 height 22
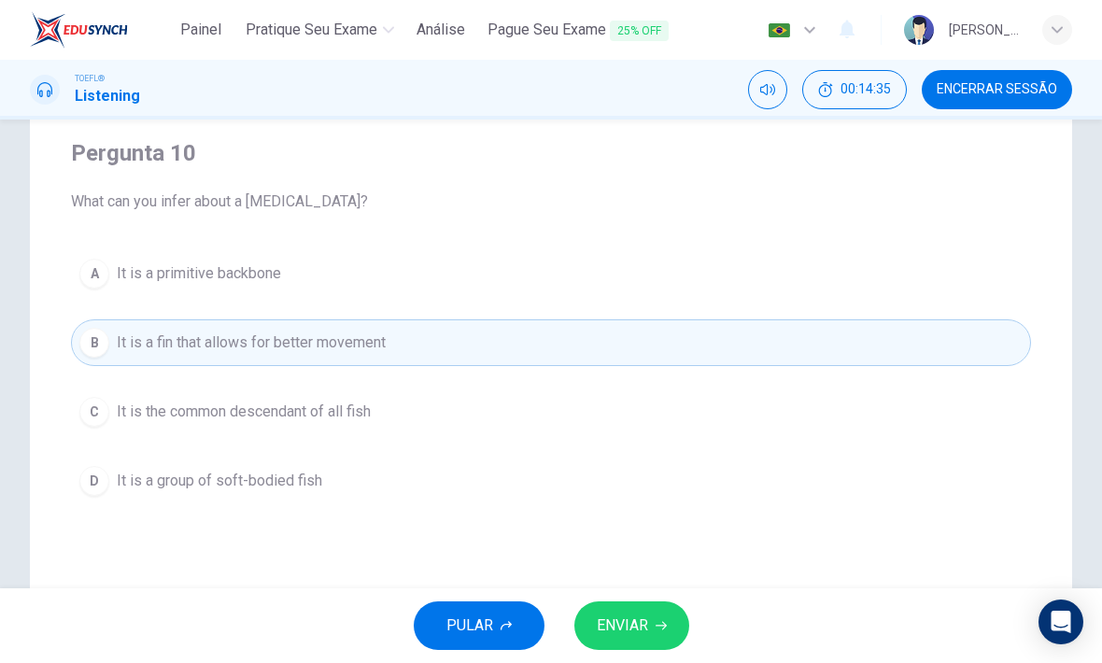
click at [652, 627] on button "ENVIAR" at bounding box center [631, 625] width 115 height 49
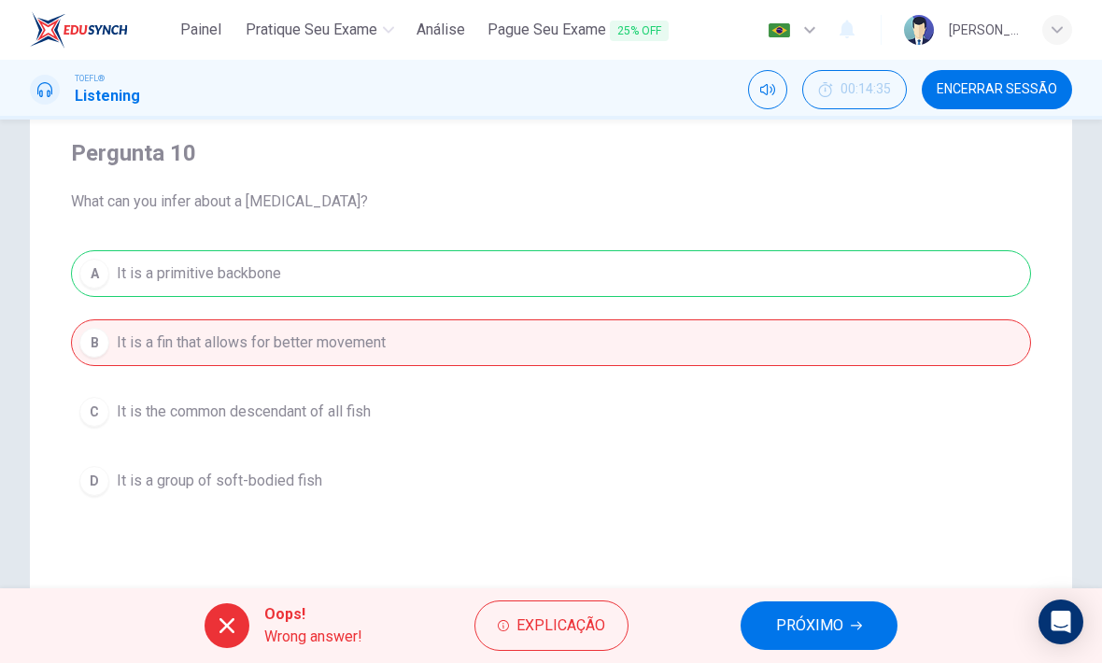
click at [808, 634] on span "PRÓXIMO" at bounding box center [809, 625] width 67 height 26
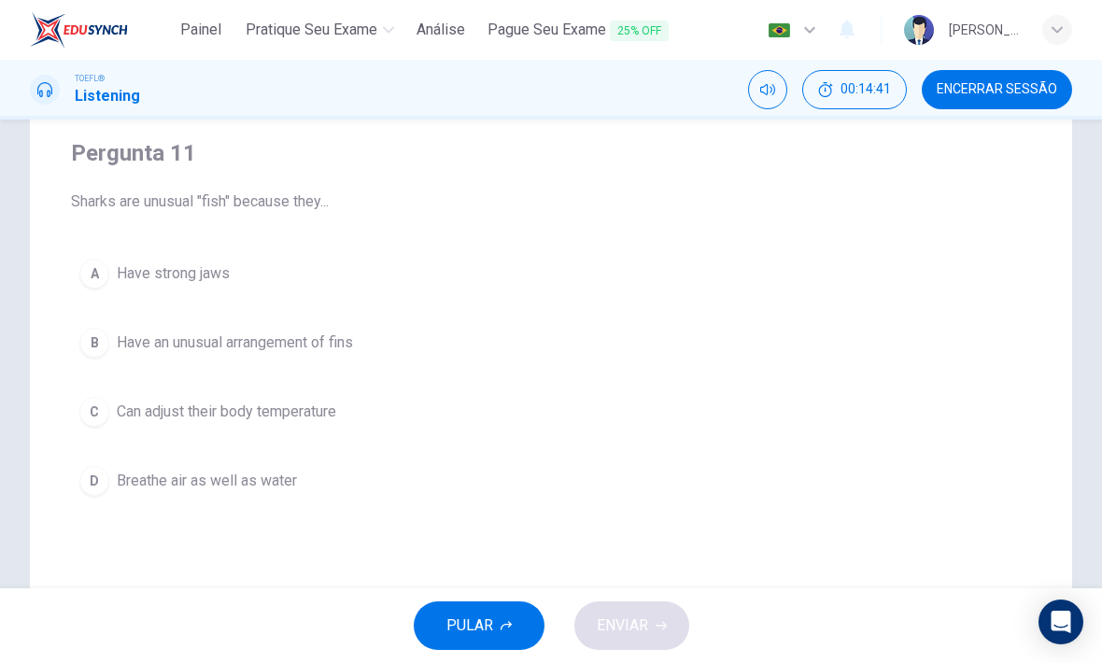
click at [325, 404] on span "Can adjust their body temperature" at bounding box center [226, 412] width 219 height 22
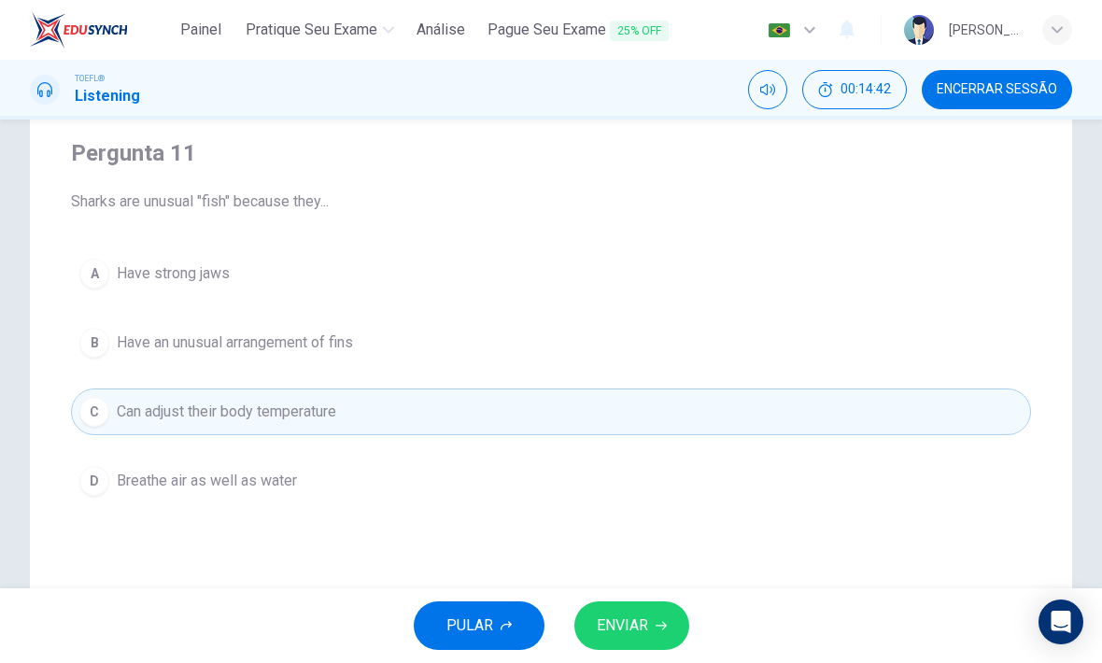
click at [649, 635] on button "ENVIAR" at bounding box center [631, 625] width 115 height 49
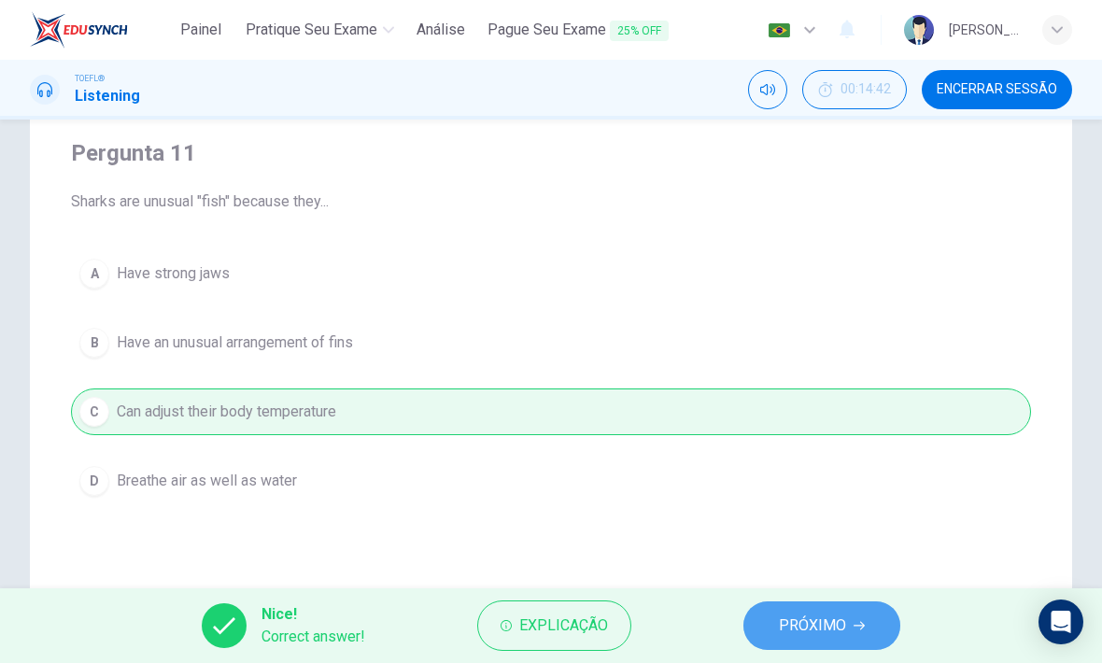
click at [827, 628] on span "PRÓXIMO" at bounding box center [812, 625] width 67 height 26
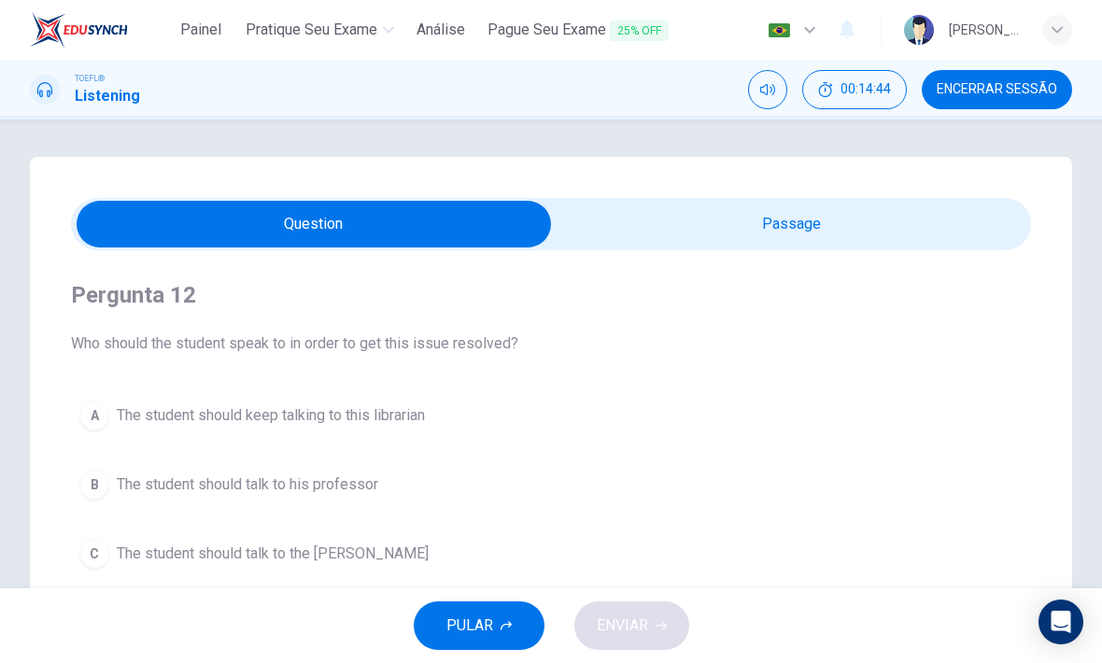
click at [1037, 87] on span "Encerrar Sessão" at bounding box center [996, 89] width 120 height 15
